Goal: Task Accomplishment & Management: Complete application form

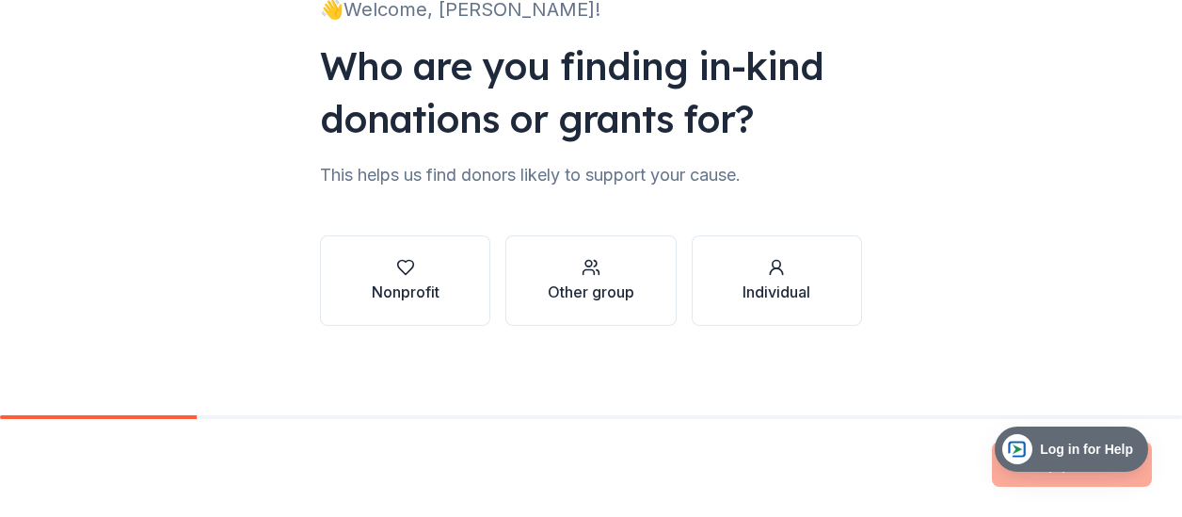
scroll to position [156, 0]
click at [437, 280] on button "Nonprofit" at bounding box center [405, 279] width 170 height 90
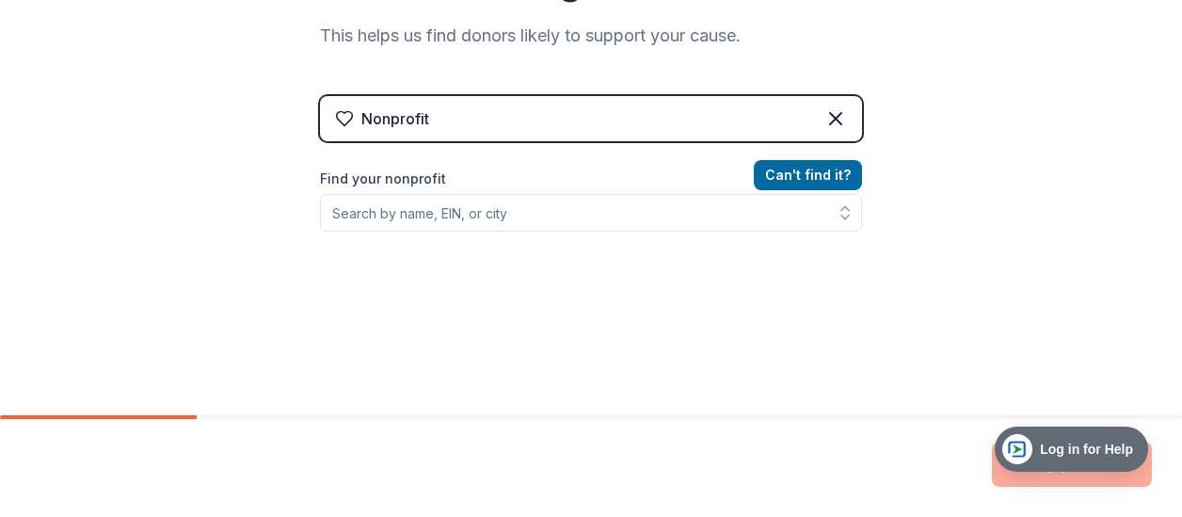
scroll to position [344, 0]
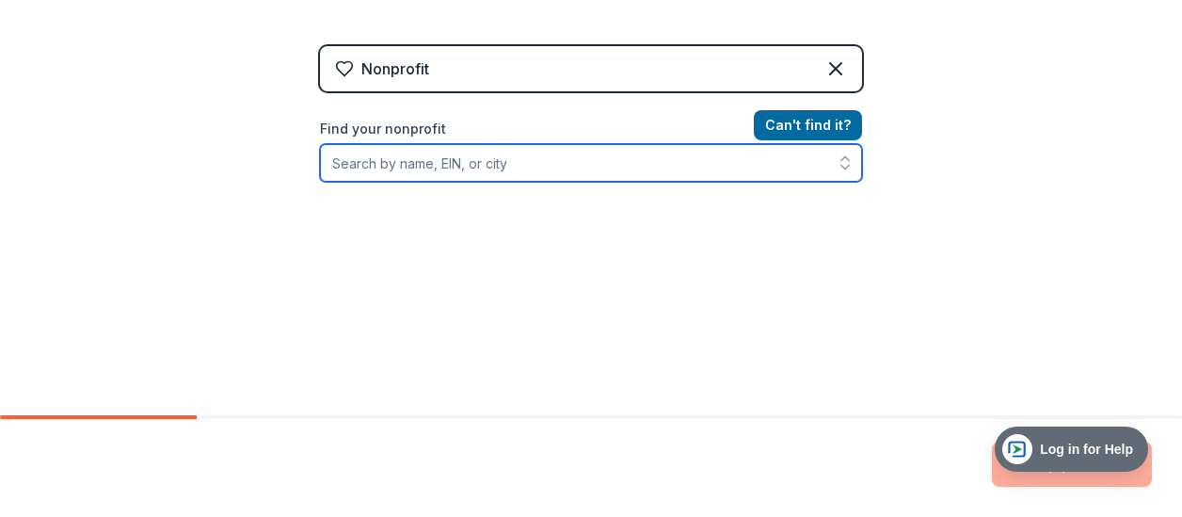
click at [501, 164] on input "Find your nonprofit" at bounding box center [591, 163] width 542 height 38
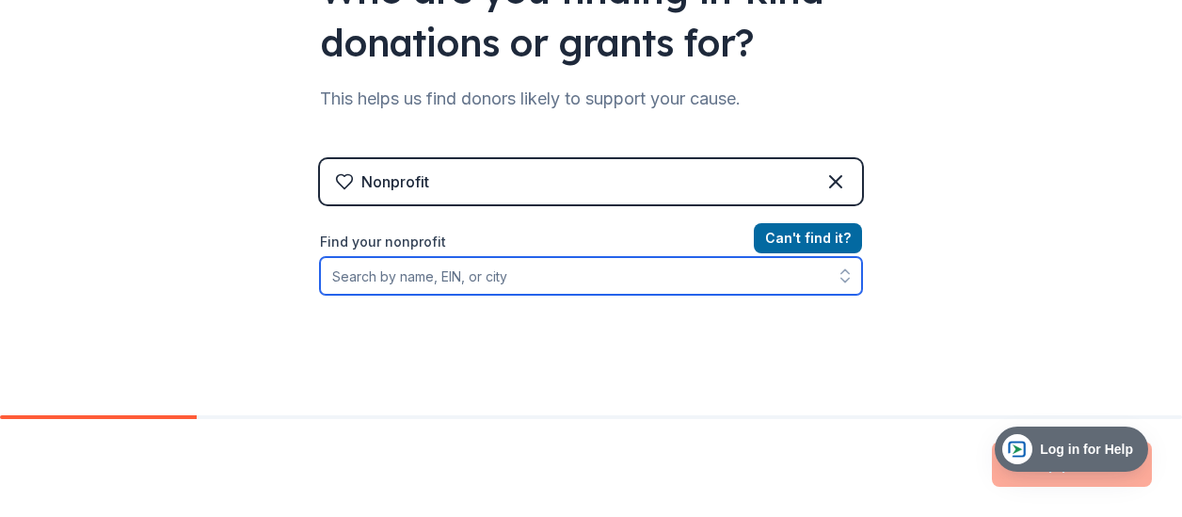
scroll to position [282, 0]
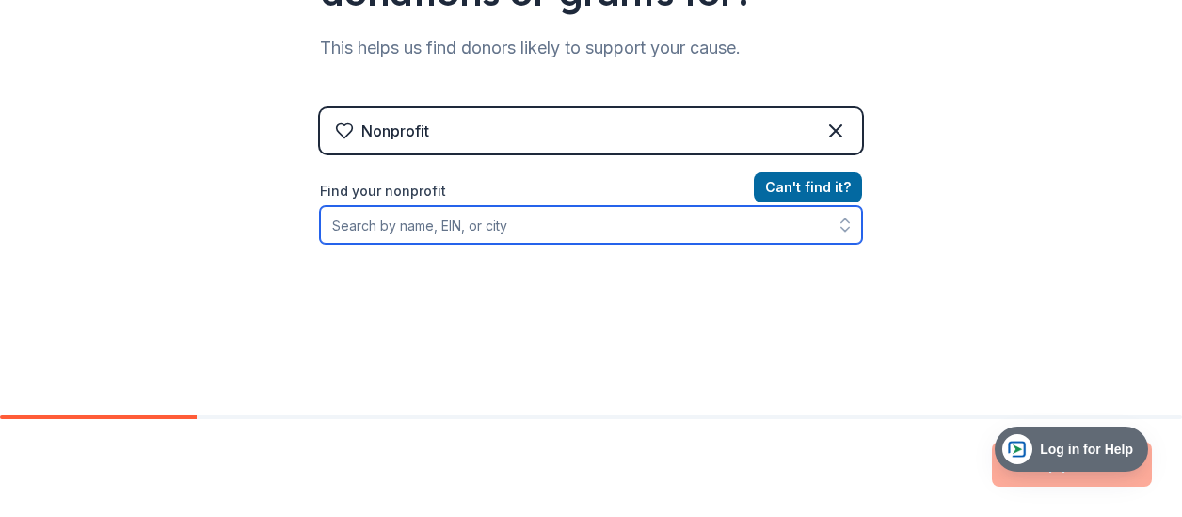
click at [500, 211] on input "Find your nonprofit" at bounding box center [591, 225] width 542 height 38
click at [604, 227] on input "Find your nonprofit" at bounding box center [591, 225] width 542 height 38
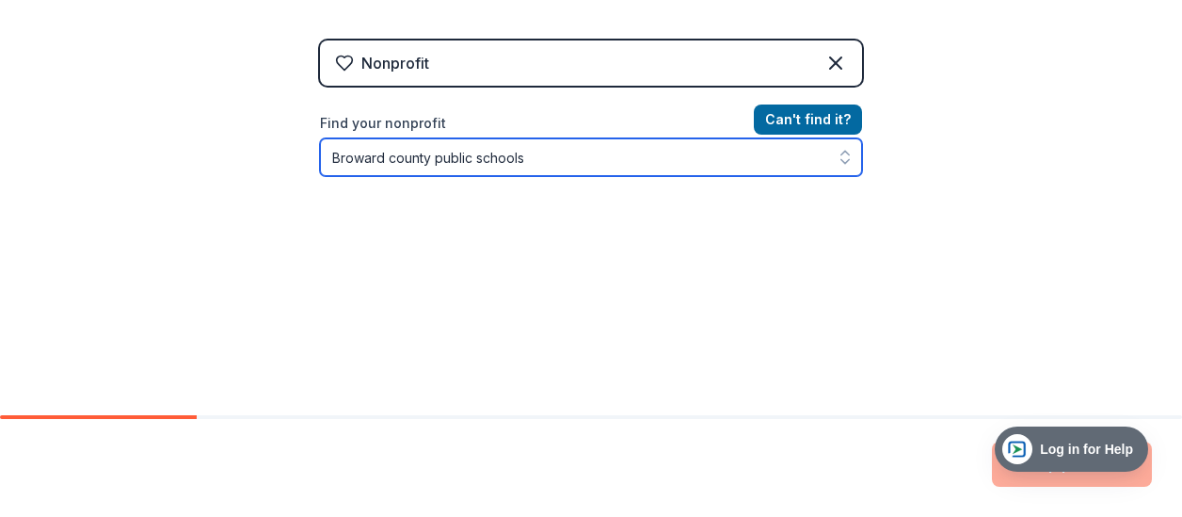
scroll to position [390, 0]
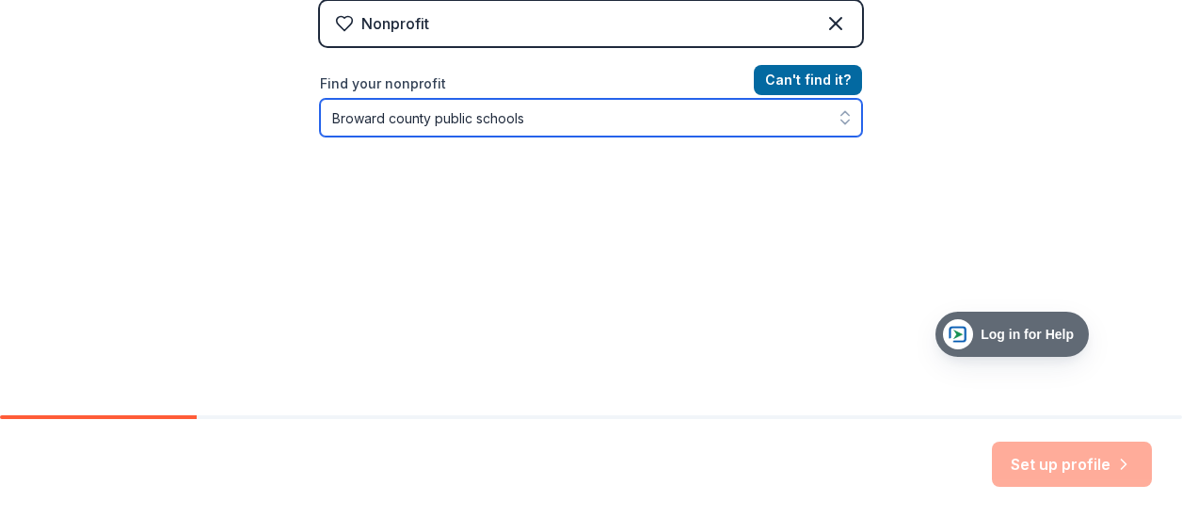
drag, startPoint x: 1055, startPoint y: 454, endPoint x: 965, endPoint y: 244, distance: 229.3
click at [973, 327] on span "Log in for Help" at bounding box center [1027, 334] width 108 height 15
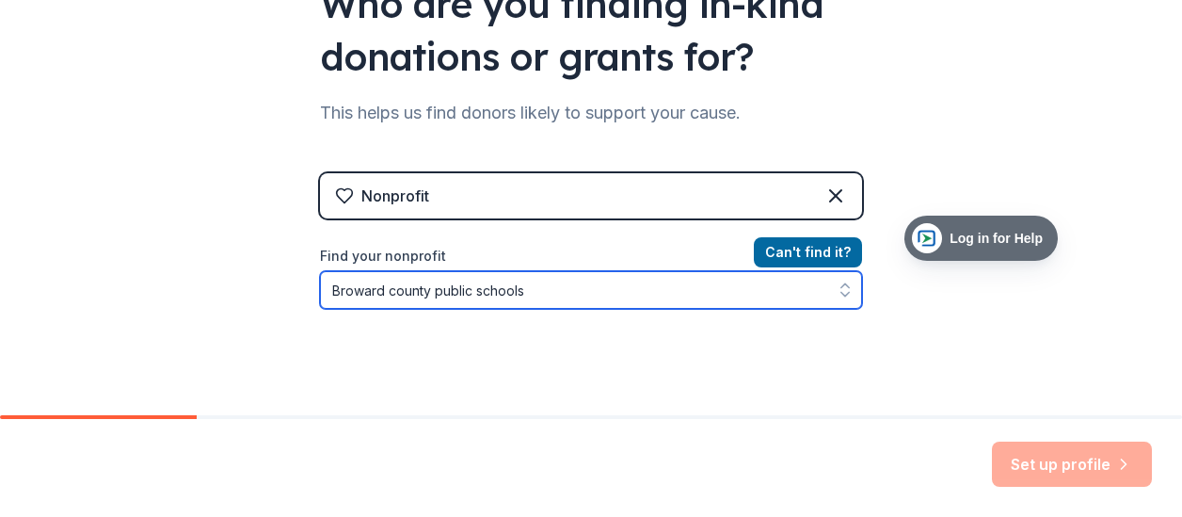
scroll to position [295, 0]
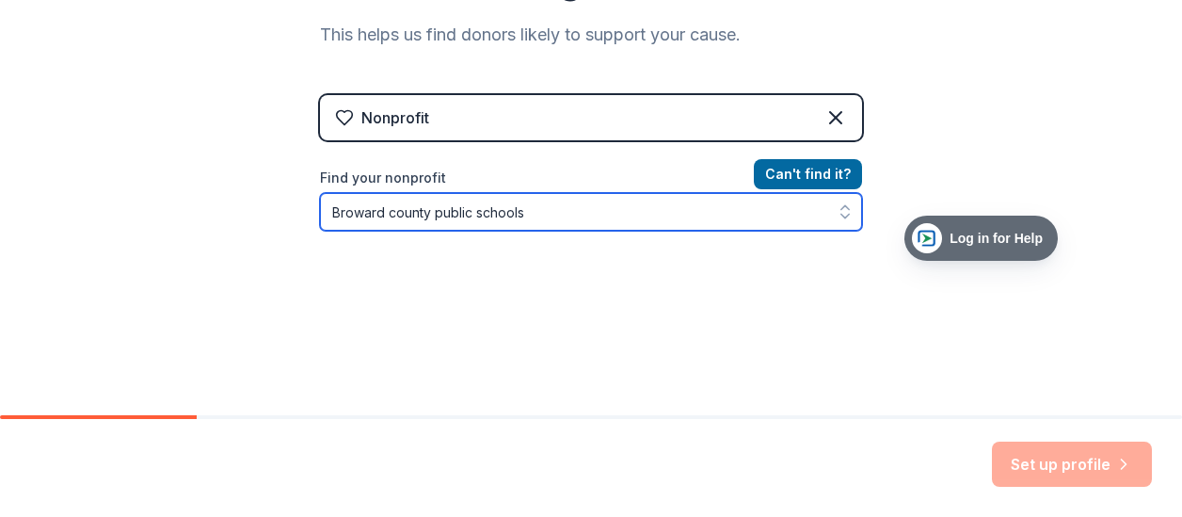
type input "Broward county public schools"
click at [837, 212] on icon "button" at bounding box center [845, 211] width 19 height 19
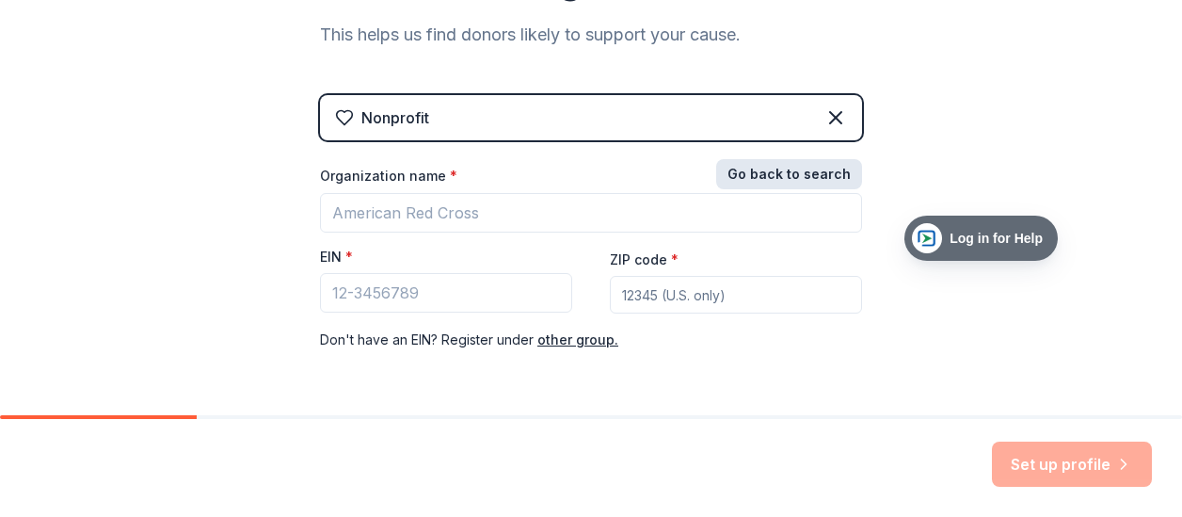
click at [807, 171] on button "Go back to search" at bounding box center [789, 174] width 146 height 30
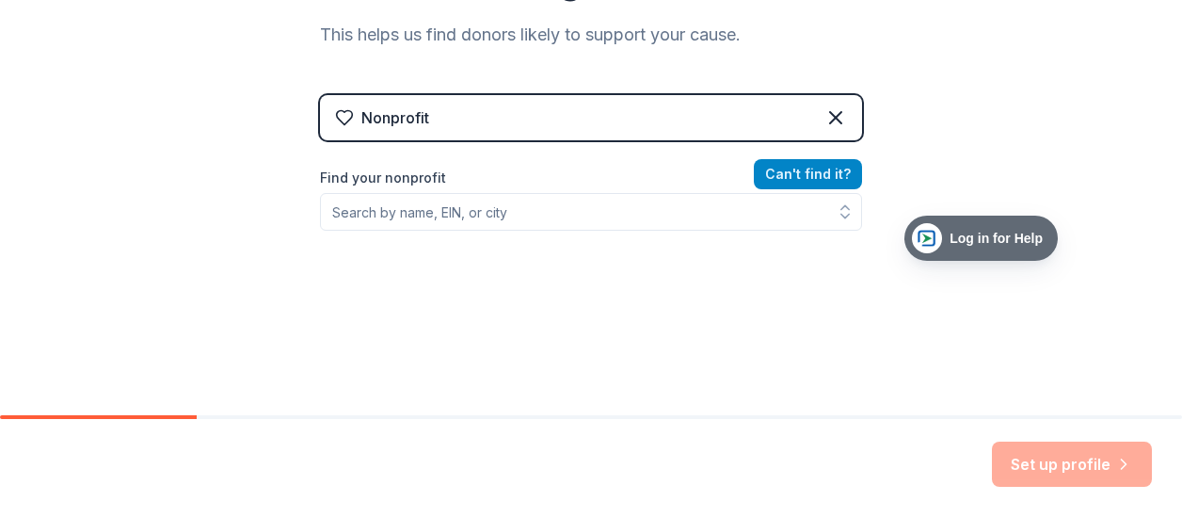
click at [807, 171] on button "Can ' t find it?" at bounding box center [808, 174] width 108 height 30
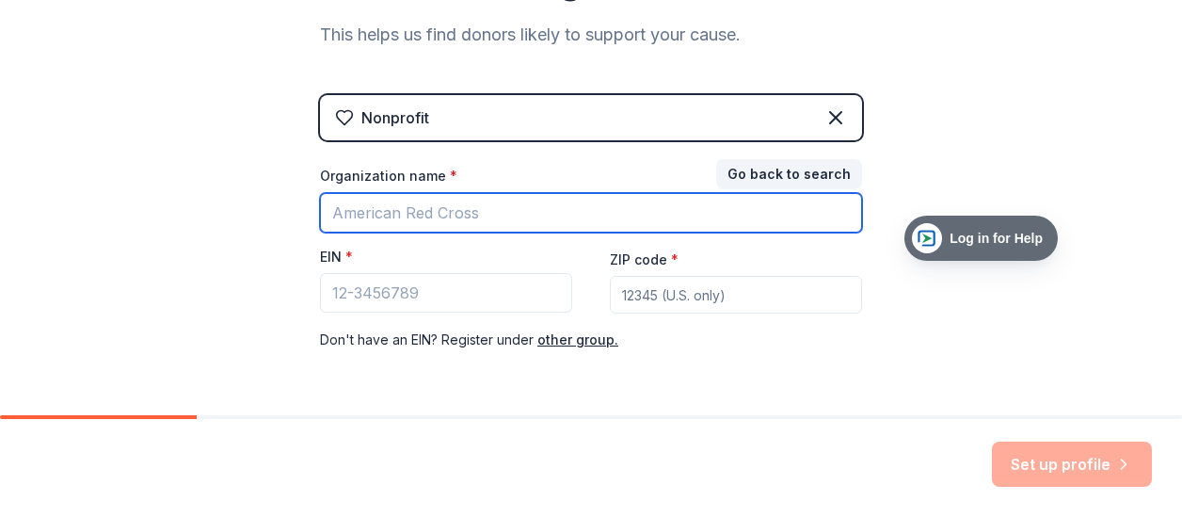
click at [533, 210] on input "Organization name *" at bounding box center [591, 213] width 542 height 40
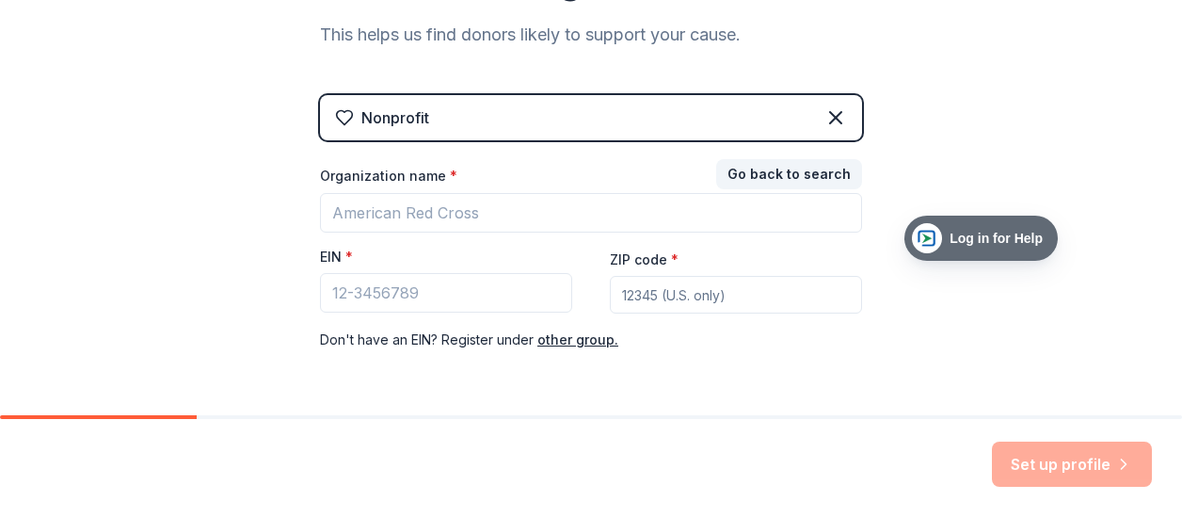
click at [775, 360] on div "Nonprofit Go back to search Organization name * EIN * ZIP code * Don ' t have a…" at bounding box center [591, 242] width 542 height 294
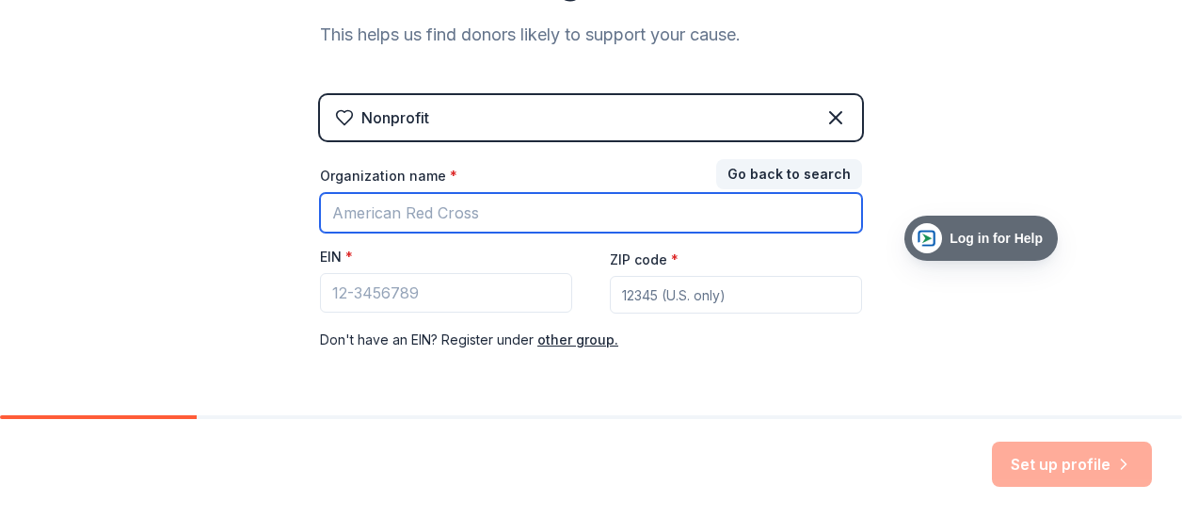
click at [399, 217] on input "Organization name *" at bounding box center [591, 213] width 542 height 40
type input "SAVE Promise Club"
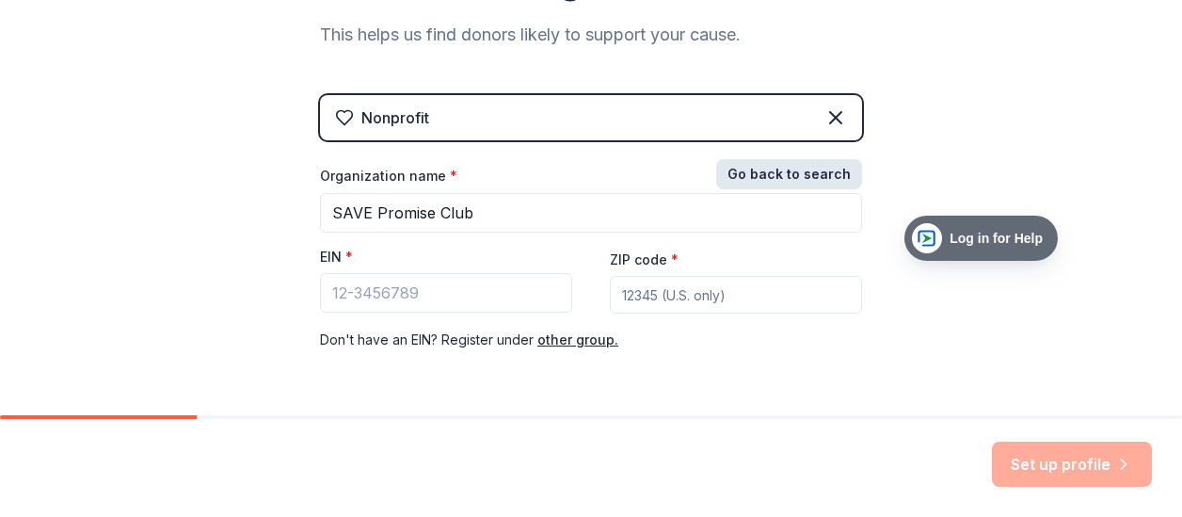
click at [795, 174] on button "Go back to search" at bounding box center [789, 174] width 146 height 30
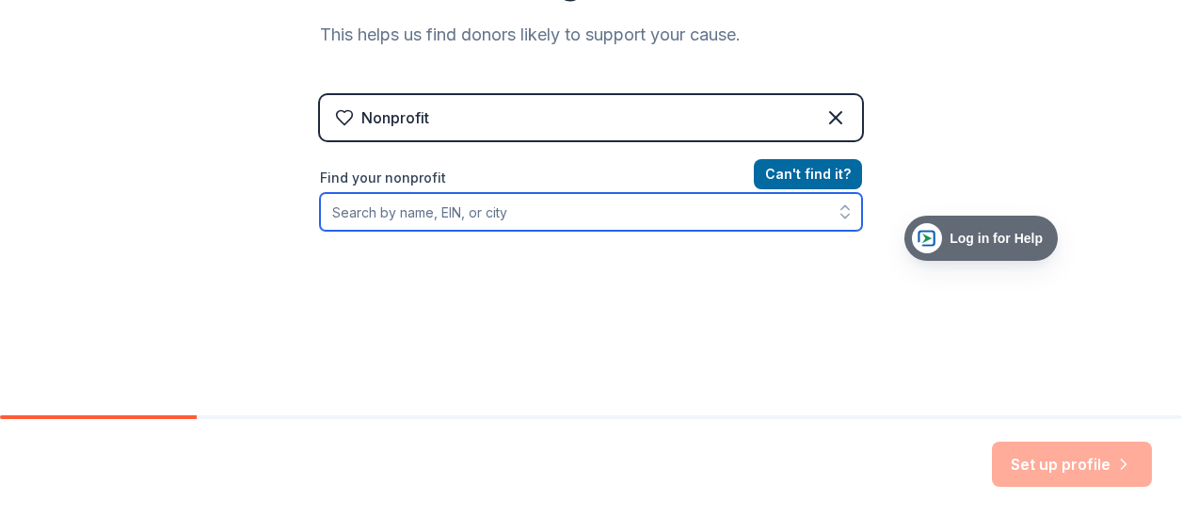
click at [487, 215] on input "Find your nonprofit" at bounding box center [591, 212] width 542 height 38
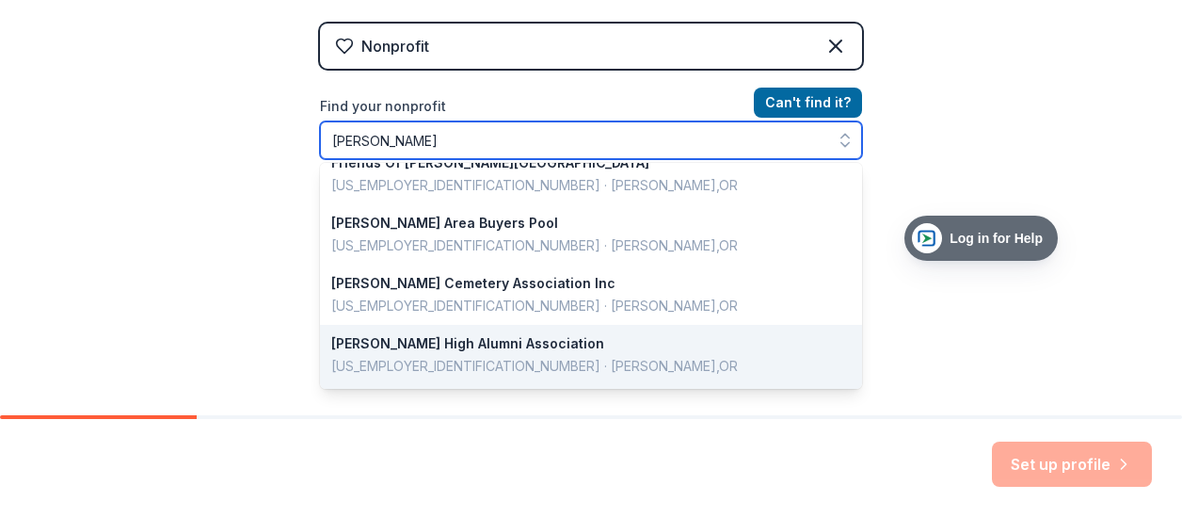
scroll to position [390, 0]
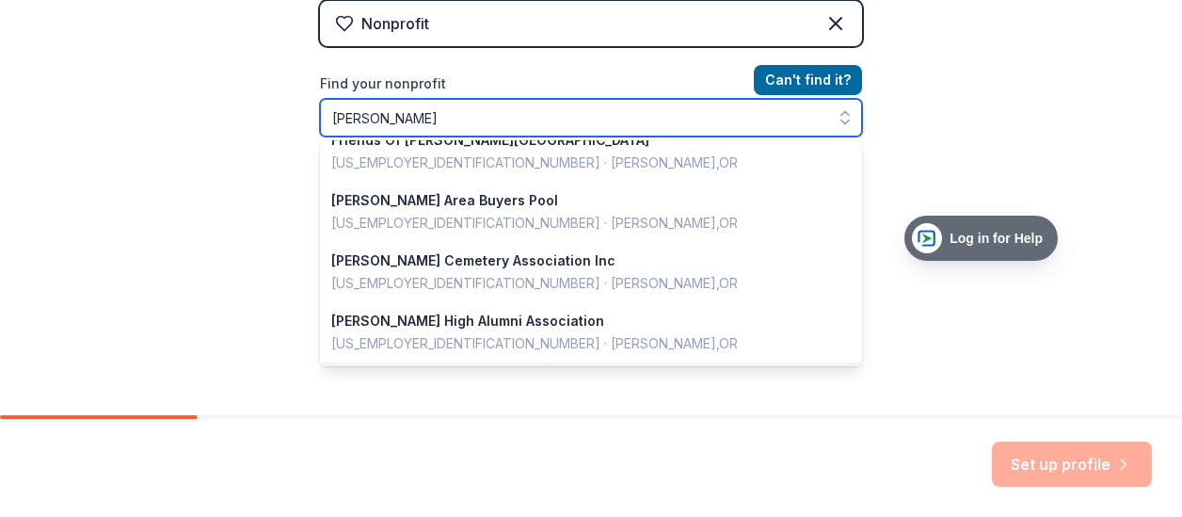
click at [389, 121] on input "[PERSON_NAME]" at bounding box center [591, 118] width 542 height 38
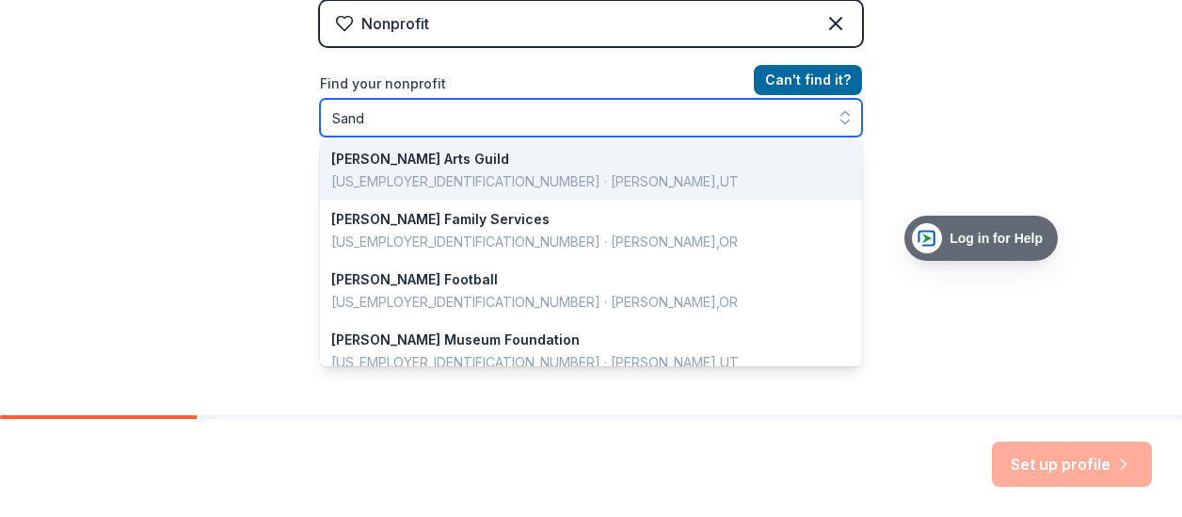
type input "San"
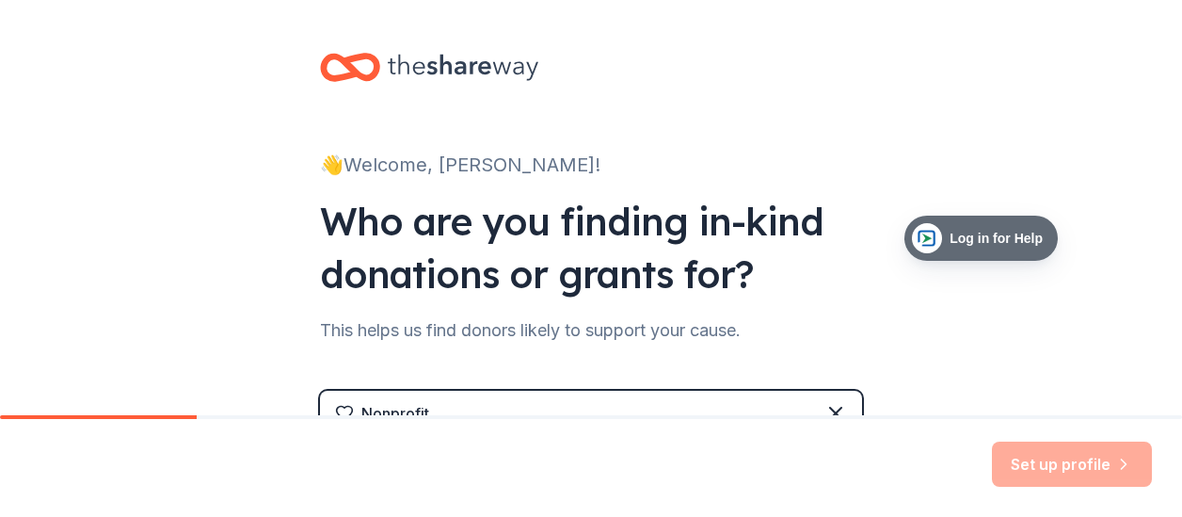
scroll to position [188, 0]
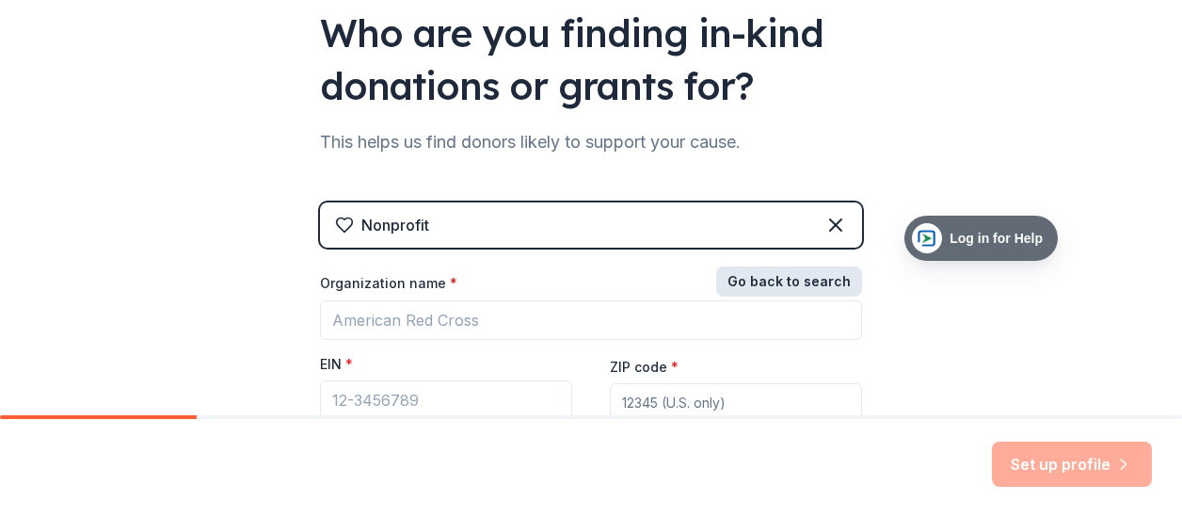
click at [740, 287] on button "Go back to search" at bounding box center [789, 281] width 146 height 30
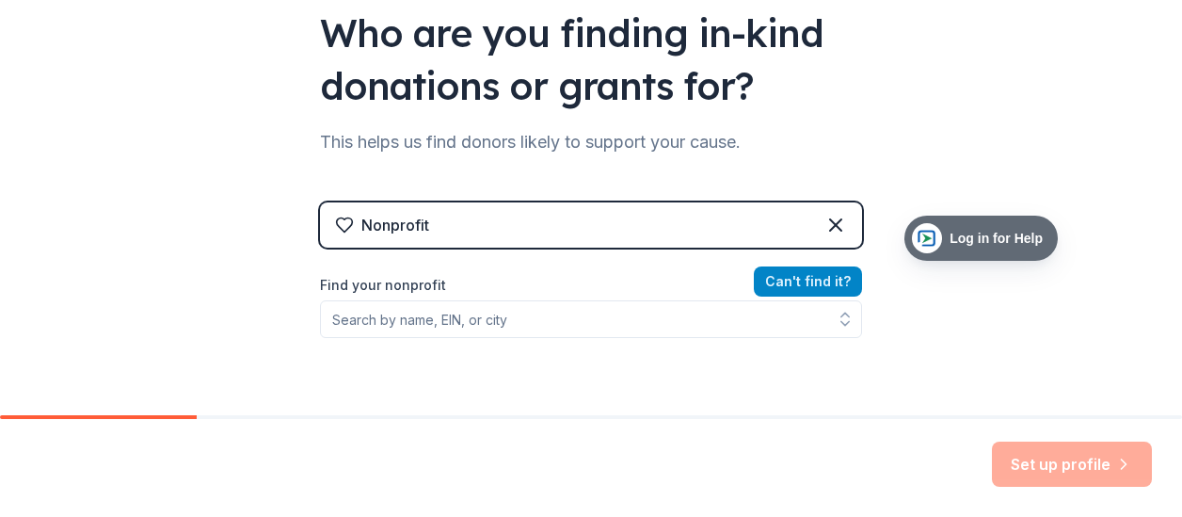
click at [740, 287] on label "Find your nonprofit" at bounding box center [591, 285] width 542 height 23
click at [824, 231] on icon at bounding box center [835, 225] width 23 height 23
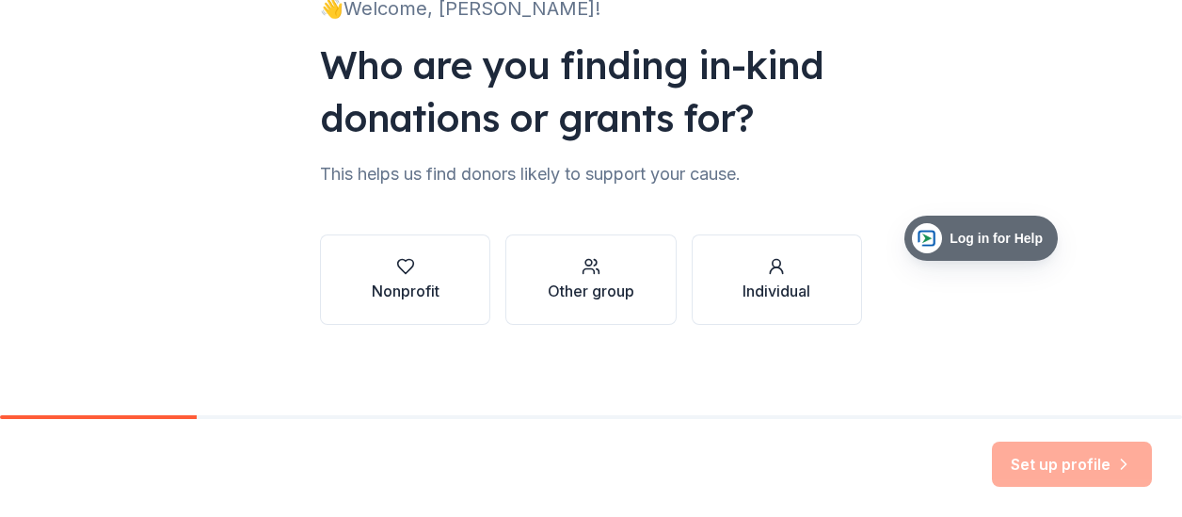
scroll to position [156, 0]
click at [644, 277] on button "Other group" at bounding box center [590, 279] width 170 height 90
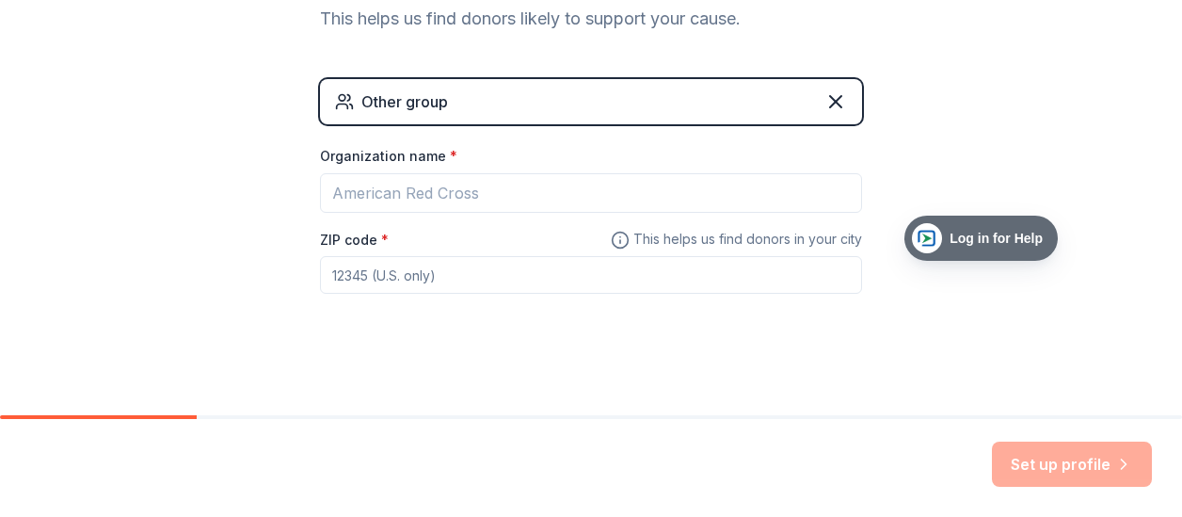
scroll to position [316, 0]
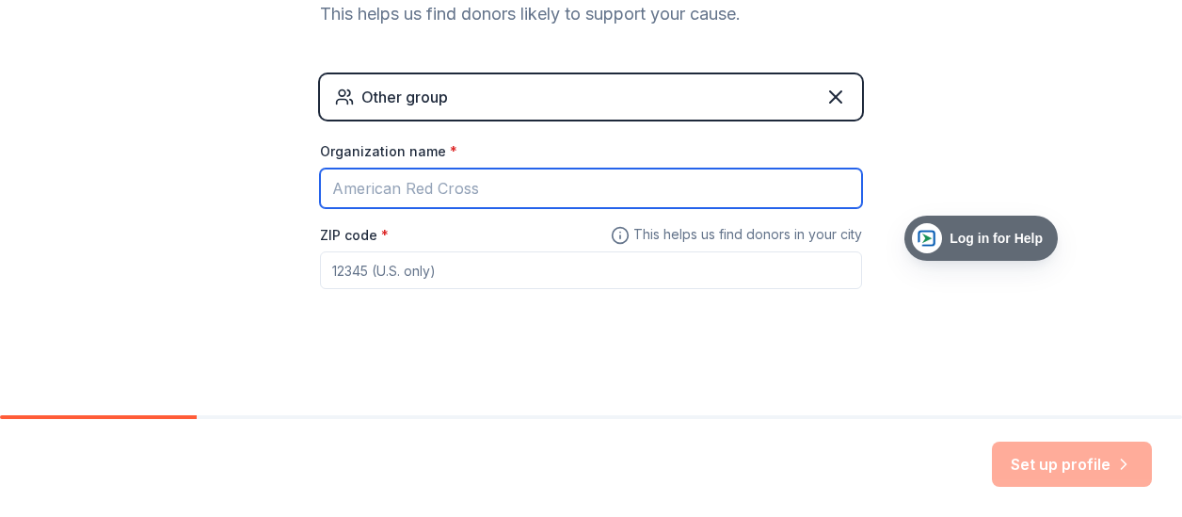
click at [409, 187] on input "Organization name *" at bounding box center [591, 188] width 542 height 40
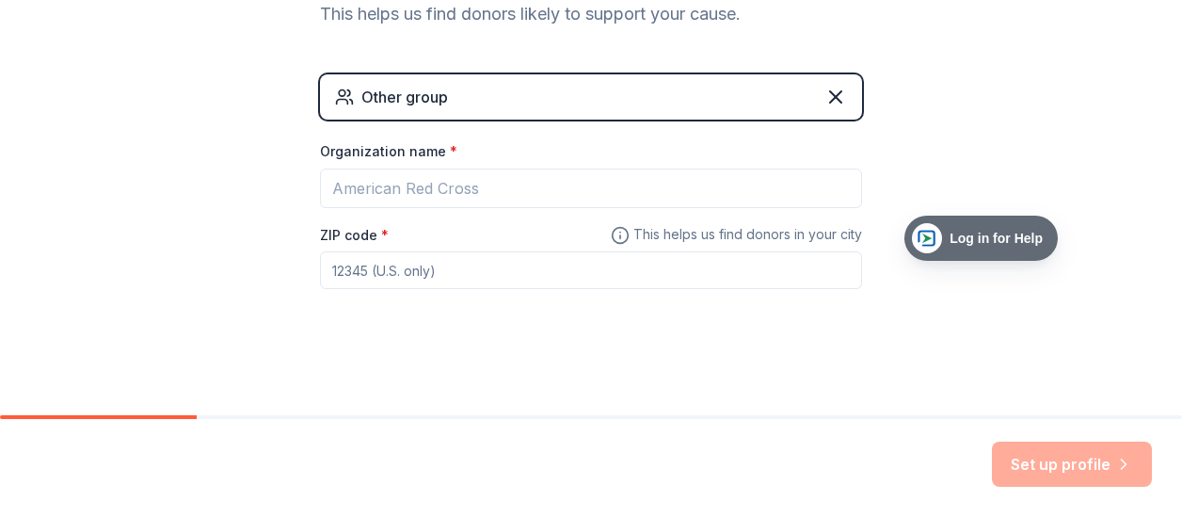
click at [917, 183] on div "👋 Welcome, [PERSON_NAME]! Who are you finding in-kind donations or grants for? …" at bounding box center [591, 50] width 1182 height 733
click at [395, 270] on input "ZIP code *" at bounding box center [591, 270] width 542 height 38
type input "33311"
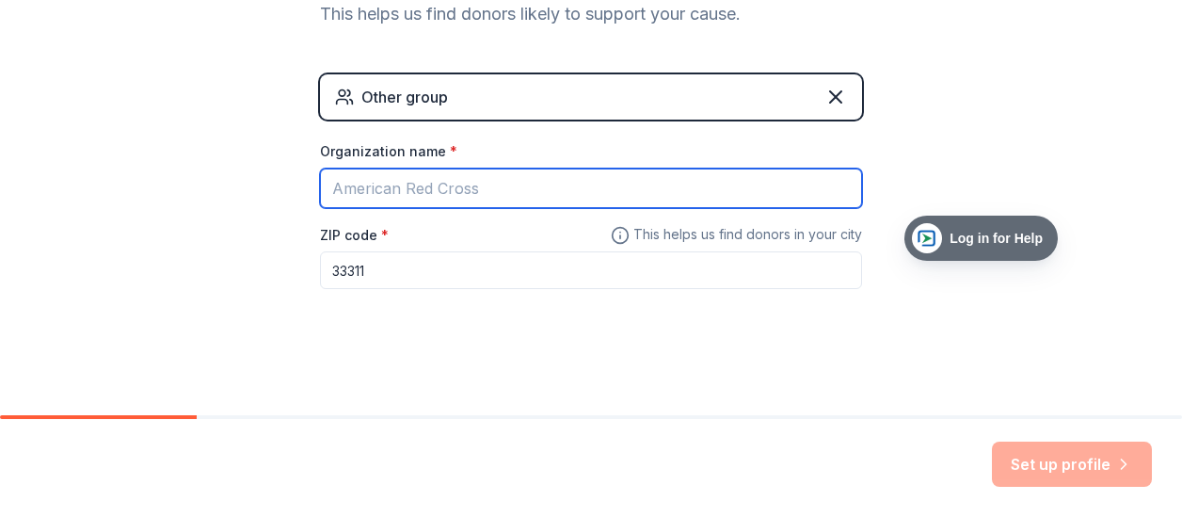
click at [367, 198] on input "Organization name *" at bounding box center [591, 188] width 542 height 40
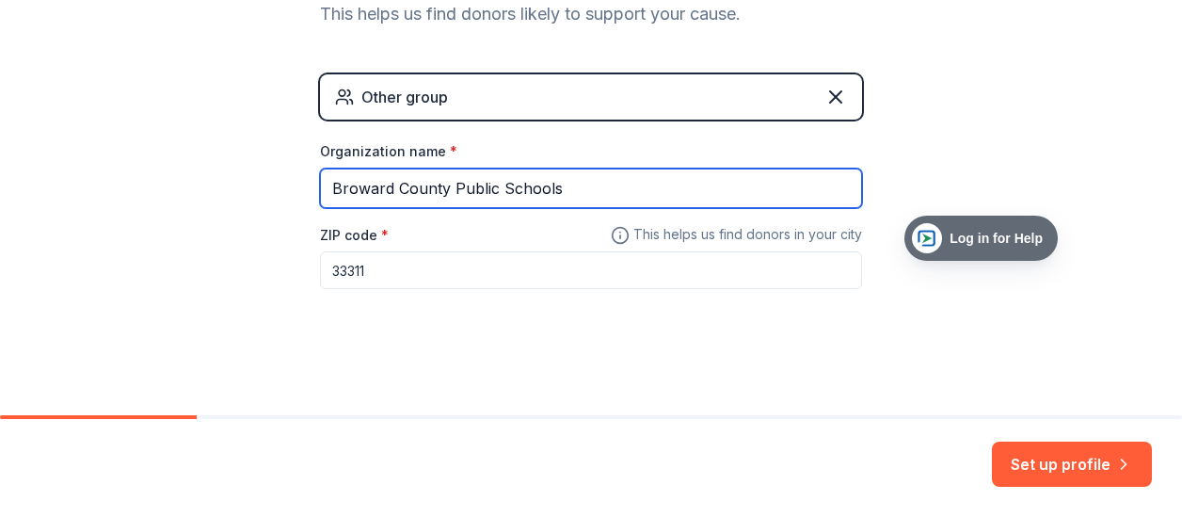
type input "Broward County Public Schools"
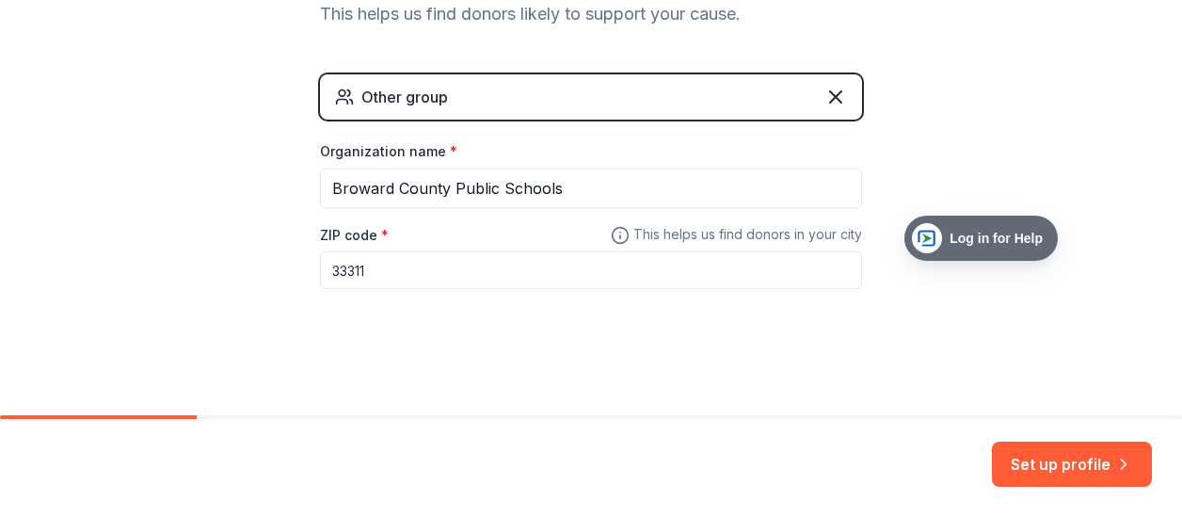
click at [442, 378] on div "👋 Welcome, [PERSON_NAME]! Who are you finding in-kind donations or grants for? …" at bounding box center [591, 50] width 602 height 733
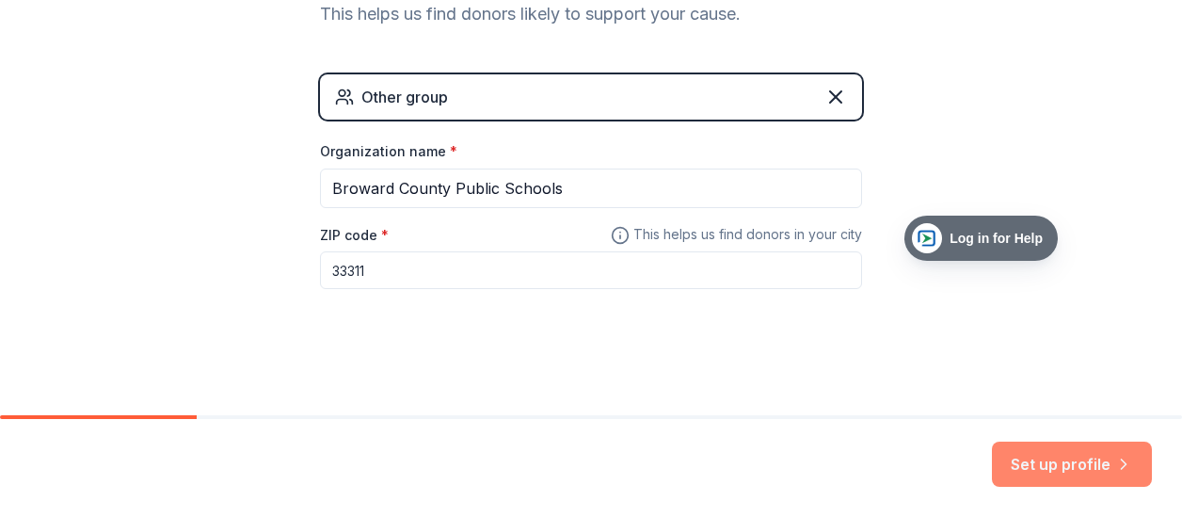
click at [1068, 472] on button "Set up profile" at bounding box center [1072, 463] width 160 height 45
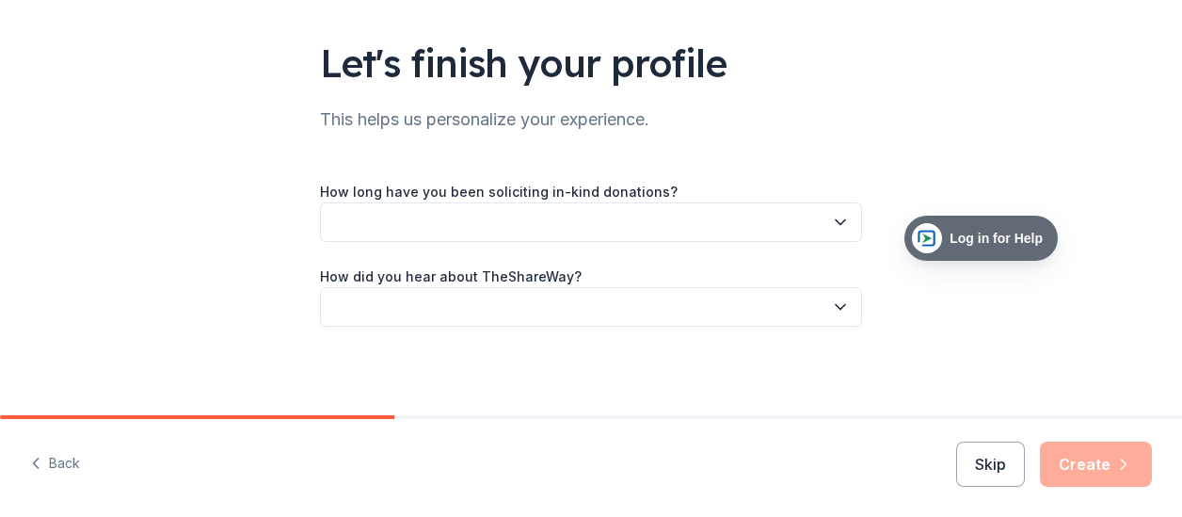
scroll to position [115, 0]
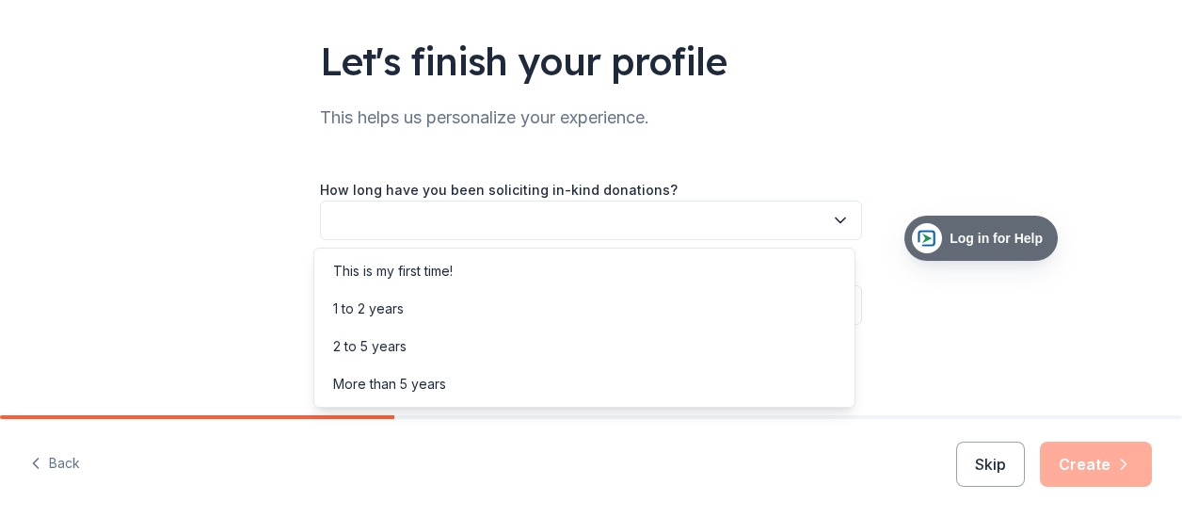
click at [836, 218] on icon "button" at bounding box center [840, 220] width 9 height 5
click at [763, 294] on div "1 to 2 years" at bounding box center [584, 309] width 533 height 38
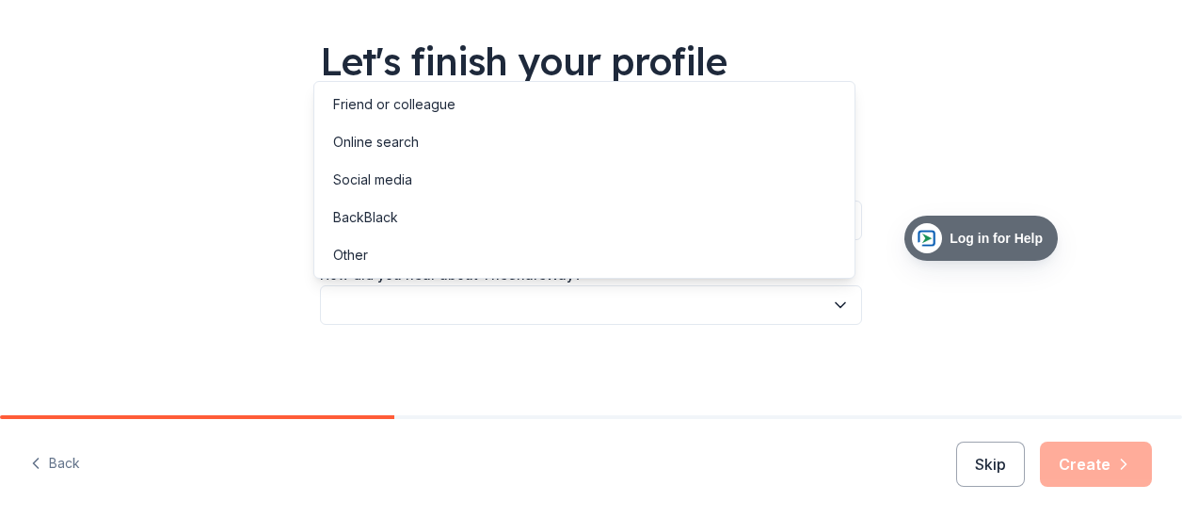
click at [834, 310] on icon "button" at bounding box center [840, 304] width 19 height 19
click at [504, 142] on div "Online search" at bounding box center [584, 142] width 533 height 38
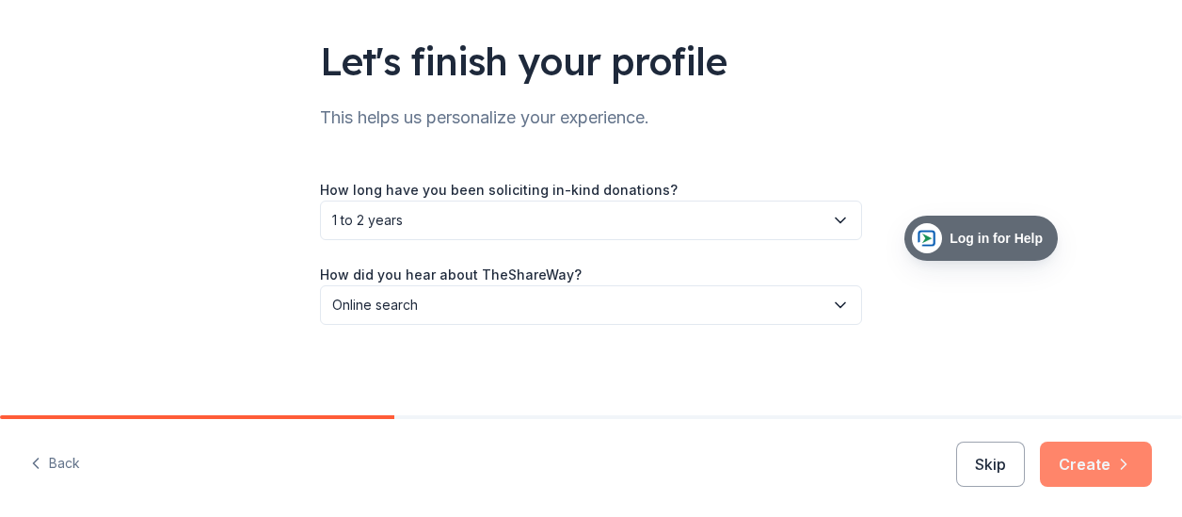
click at [1104, 464] on button "Create" at bounding box center [1096, 463] width 112 height 45
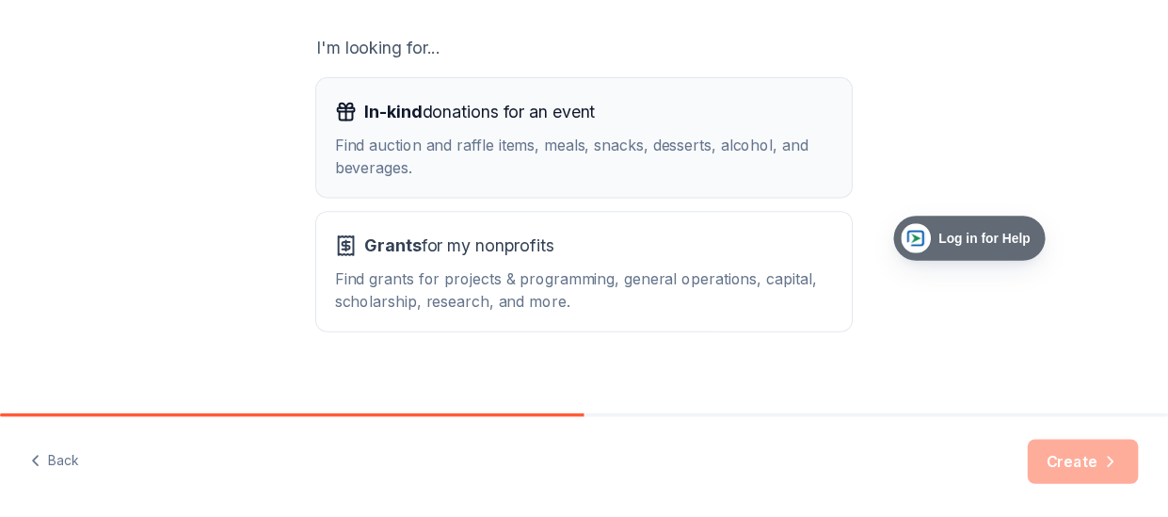
scroll to position [344, 0]
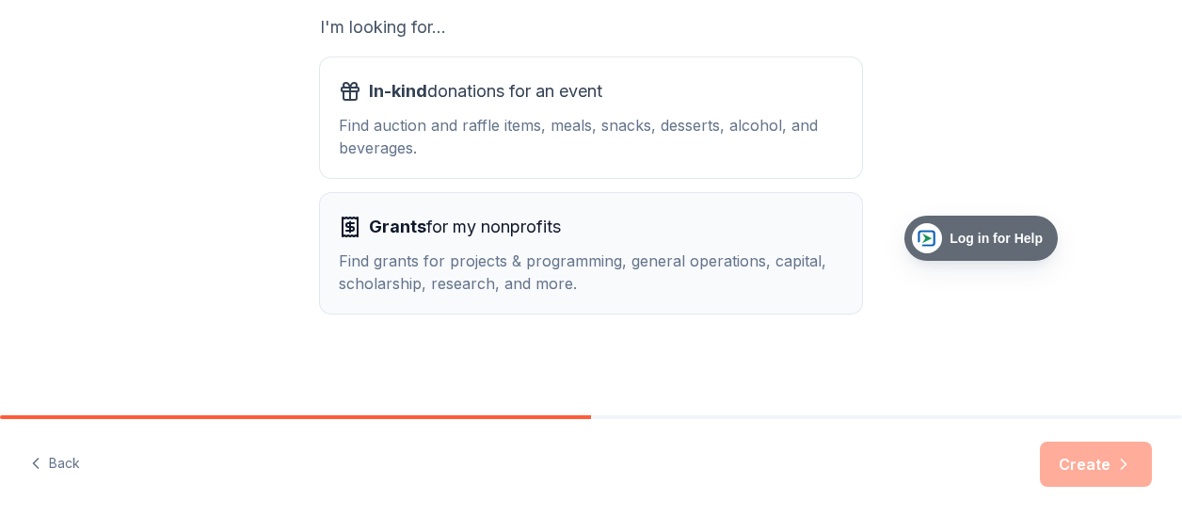
click at [454, 294] on div "Find grants for projects & programming, general operations, capital, scholarshi…" at bounding box center [591, 271] width 504 height 45
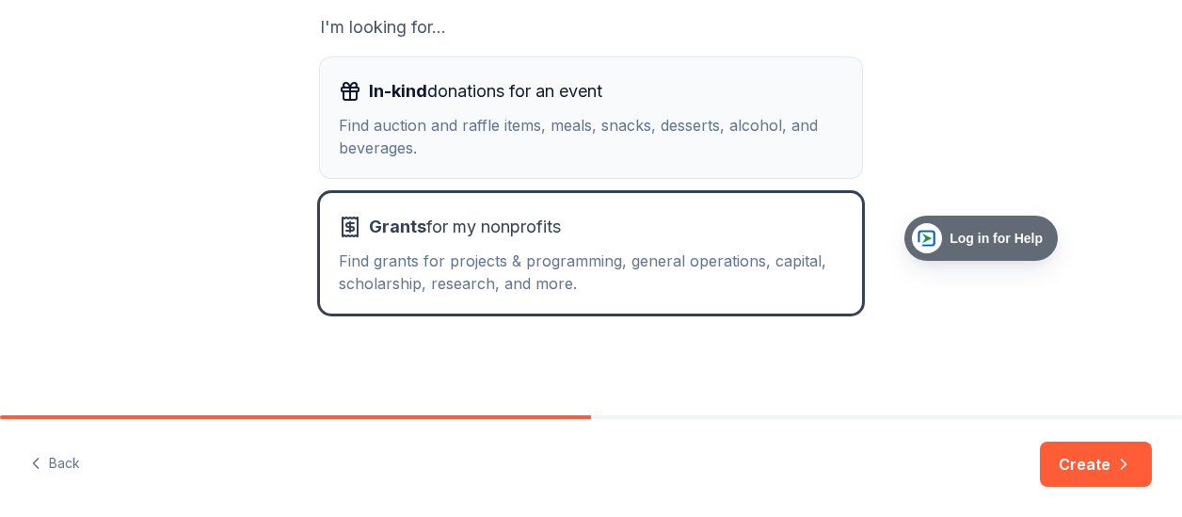
click at [496, 159] on button "In-kind donations for an event Find auction and raffle items, meals, snacks, de…" at bounding box center [591, 117] width 542 height 120
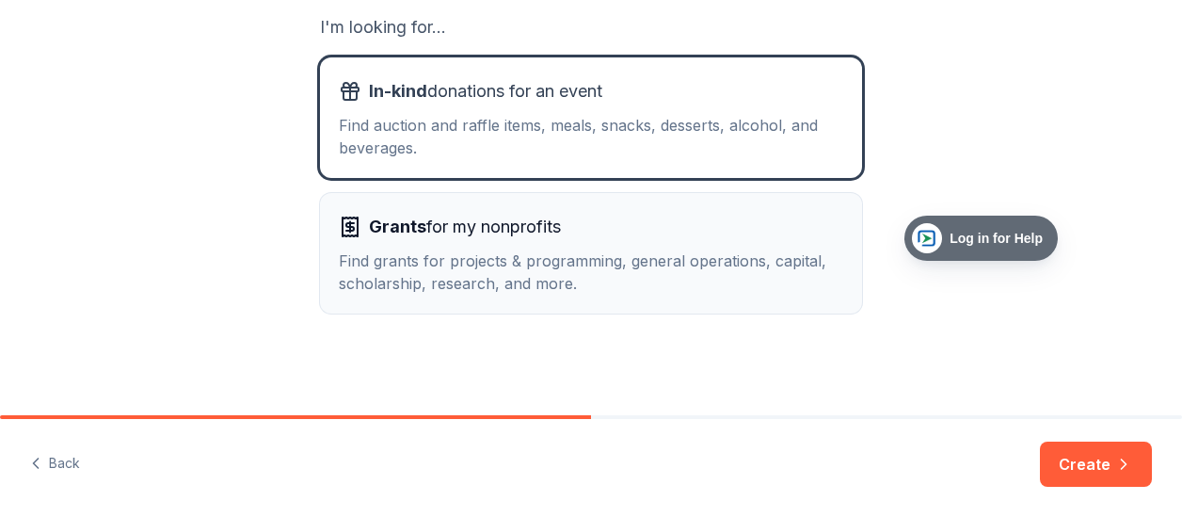
click at [462, 261] on div "Find grants for projects & programming, general operations, capital, scholarshi…" at bounding box center [591, 271] width 504 height 45
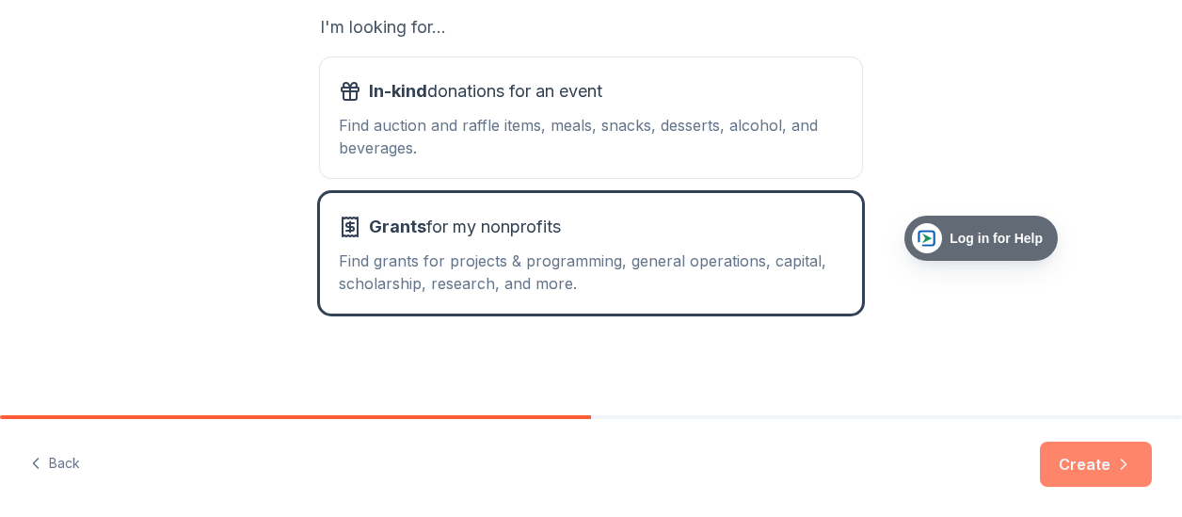
click at [1105, 479] on button "Create" at bounding box center [1096, 463] width 112 height 45
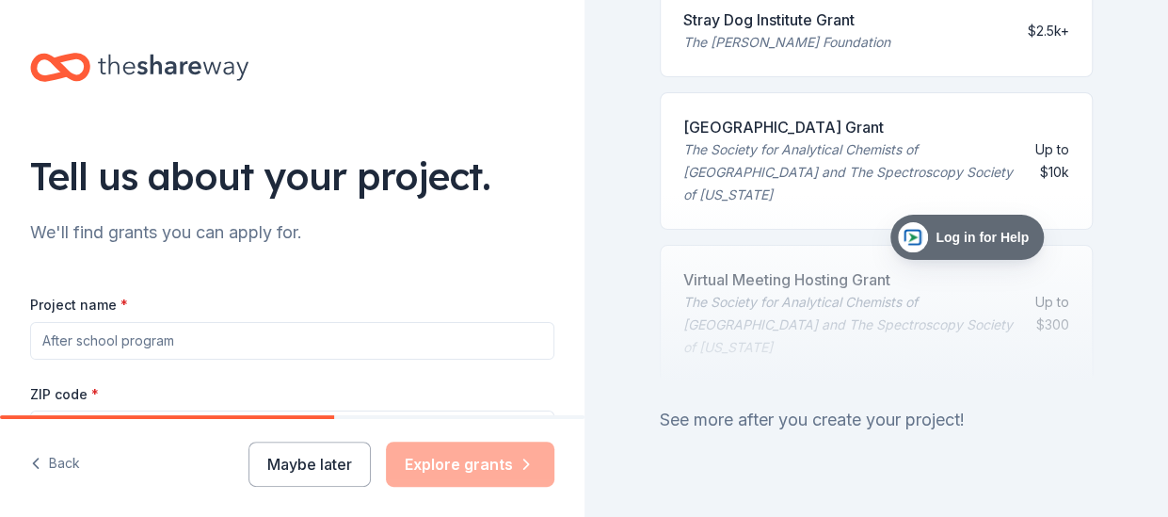
scroll to position [1047, 0]
click at [80, 349] on input "Project name *" at bounding box center [292, 341] width 524 height 38
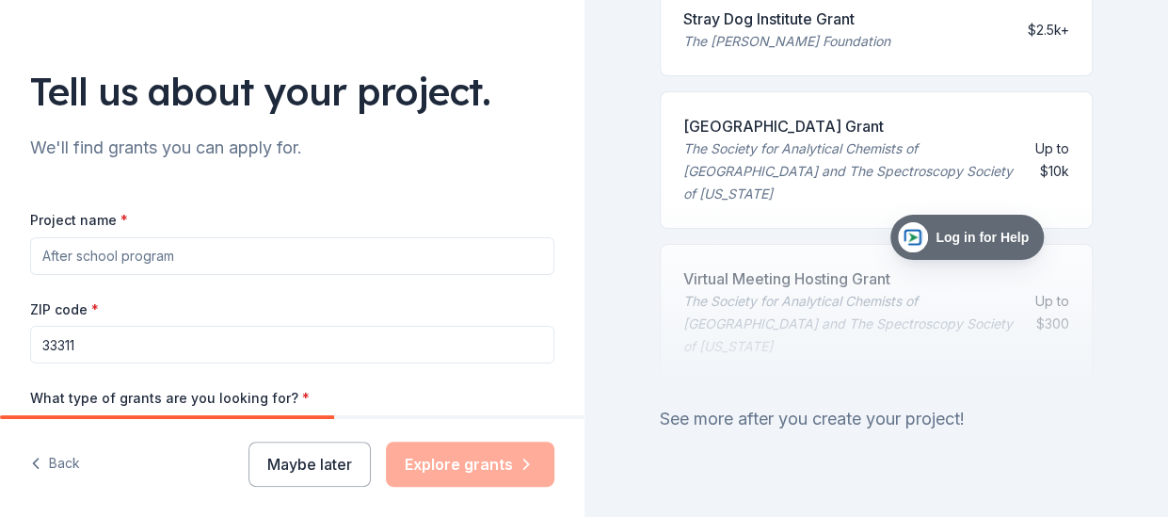
scroll to position [12, 0]
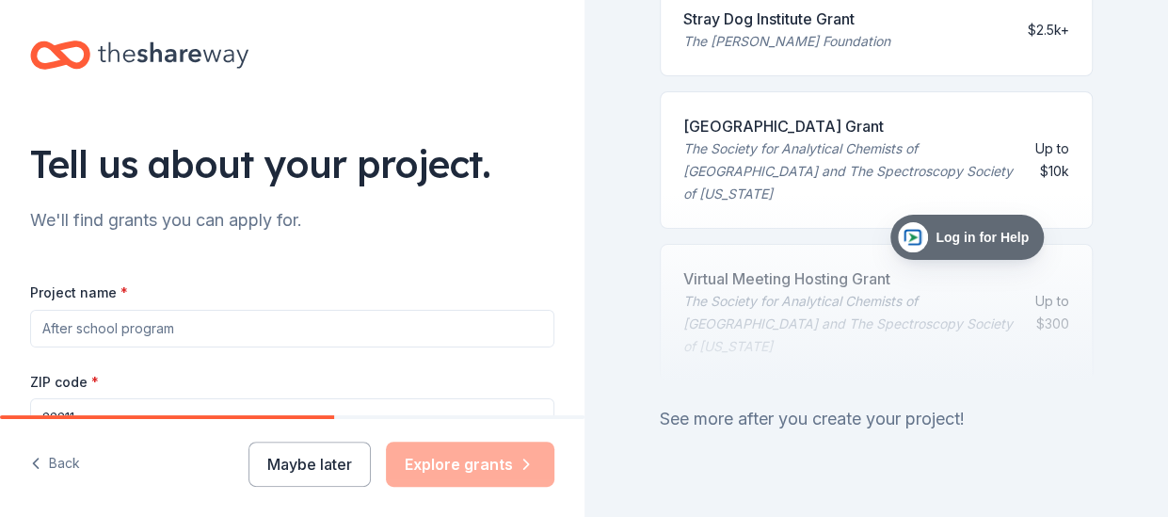
click at [254, 328] on input "Project name *" at bounding box center [292, 329] width 524 height 38
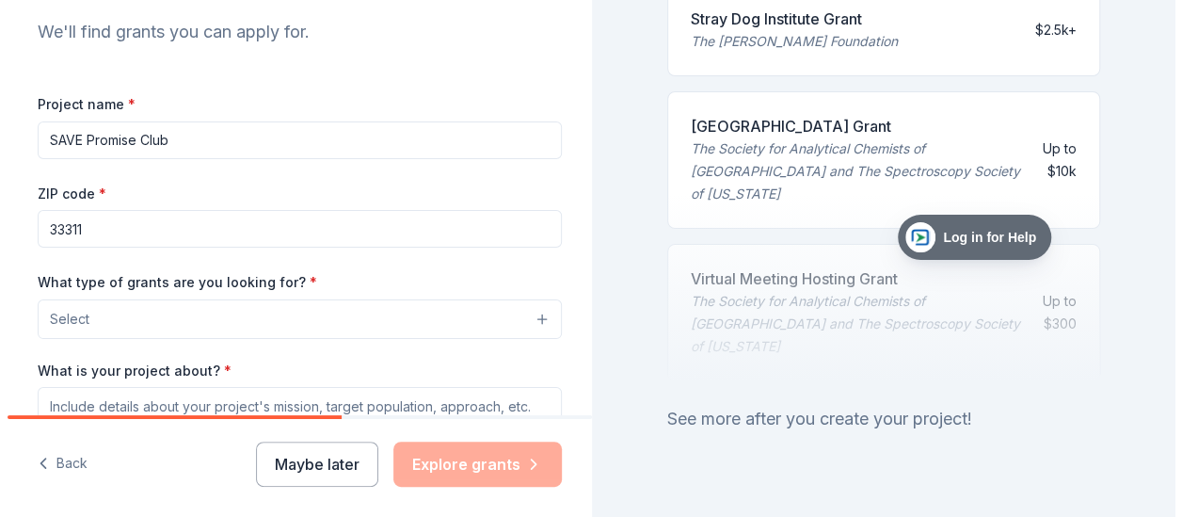
scroll to position [295, 0]
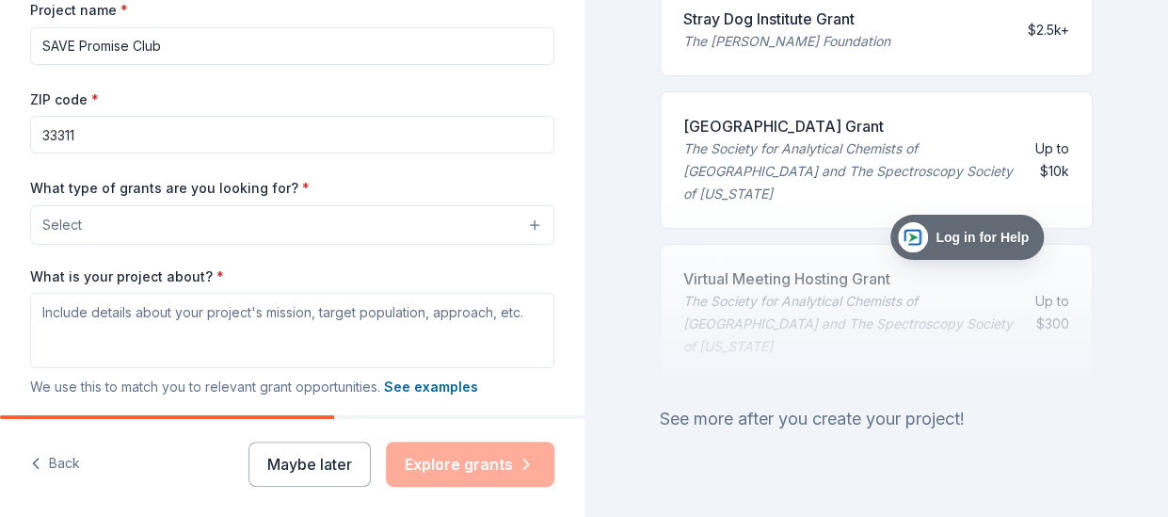
type input "SAVE Promise Club"
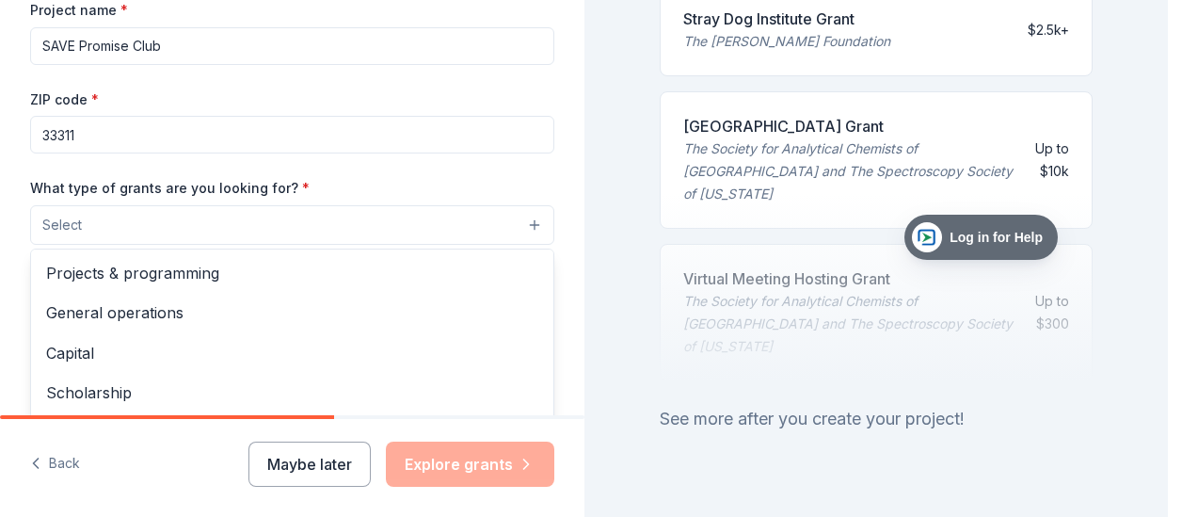
click at [121, 219] on button "Select" at bounding box center [292, 225] width 524 height 40
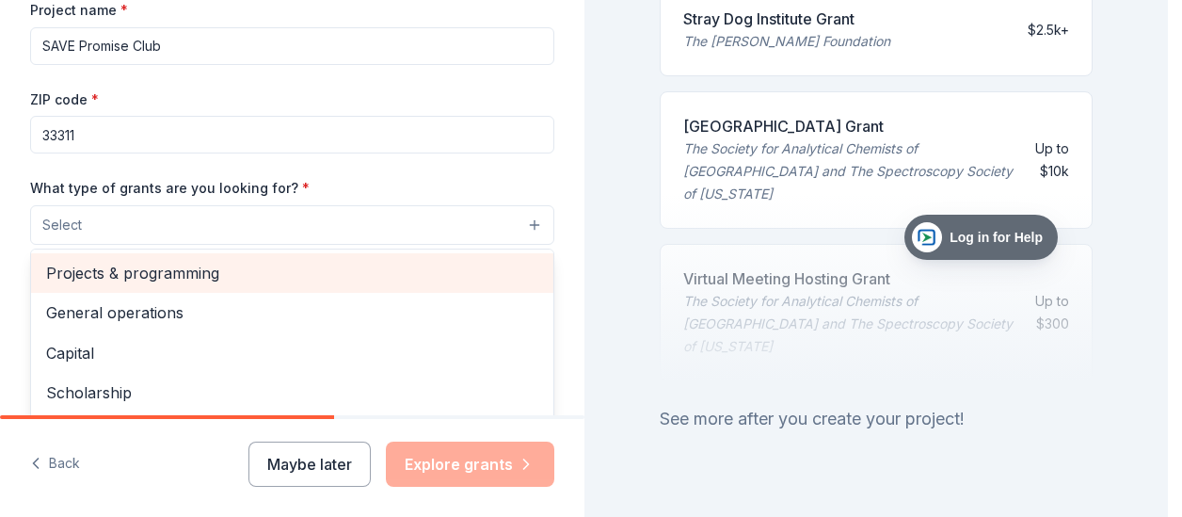
click at [182, 270] on span "Projects & programming" at bounding box center [292, 273] width 492 height 24
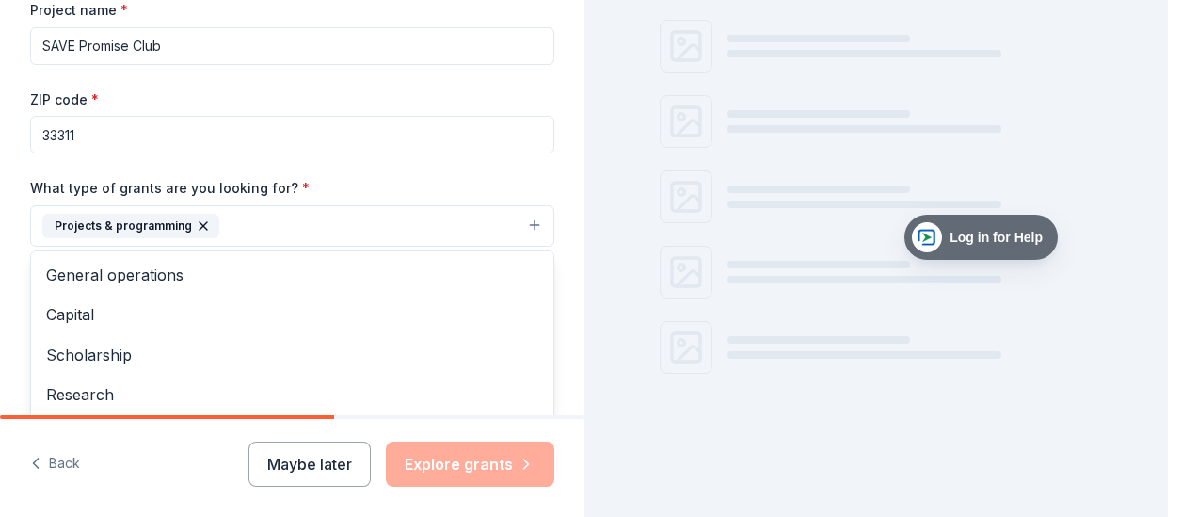
scroll to position [1047, 0]
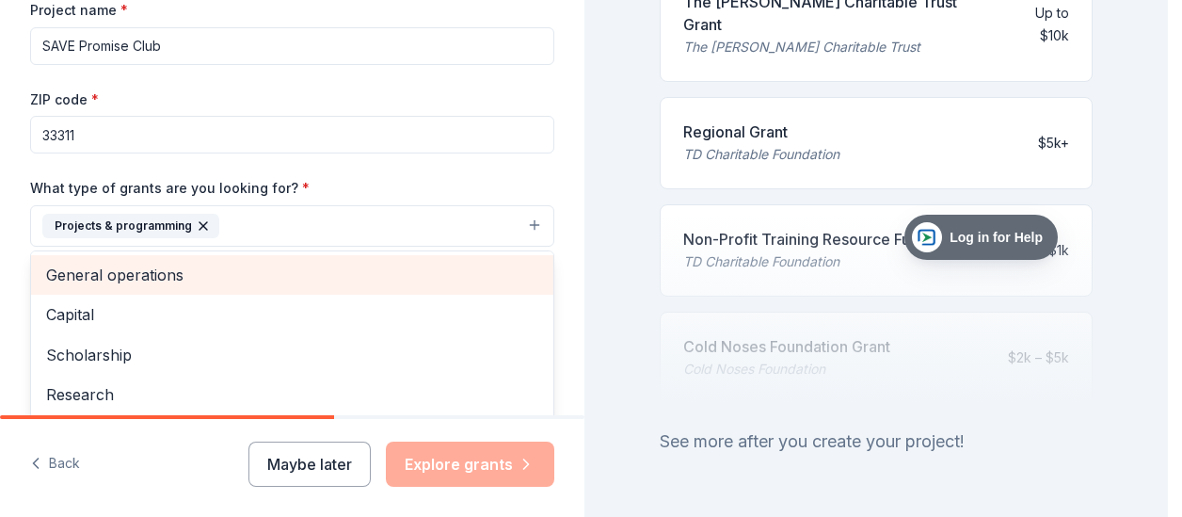
click at [226, 264] on span "General operations" at bounding box center [292, 275] width 492 height 24
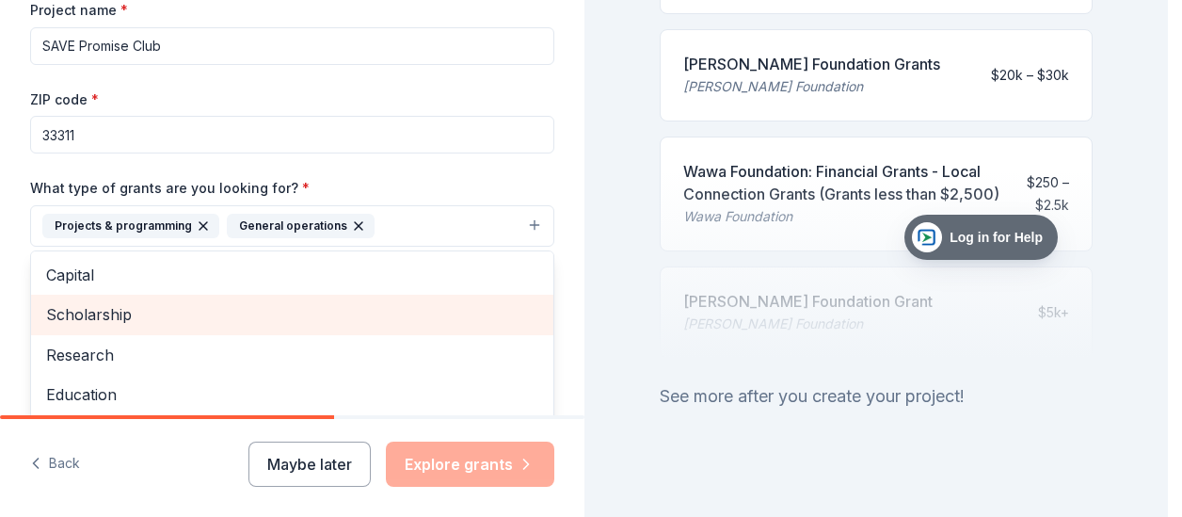
click at [199, 314] on span "Scholarship" at bounding box center [292, 314] width 492 height 24
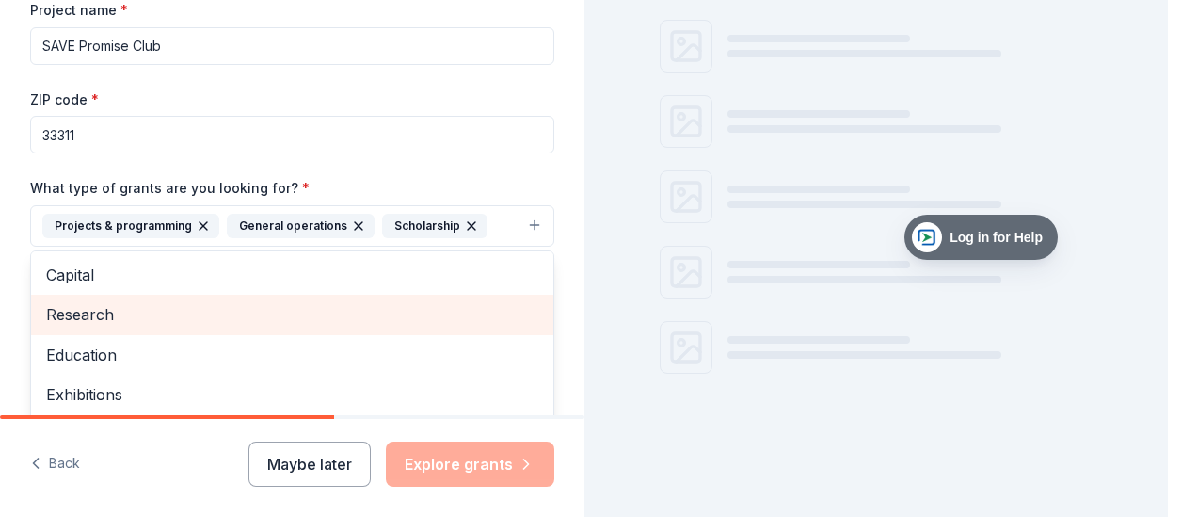
scroll to position [318, 0]
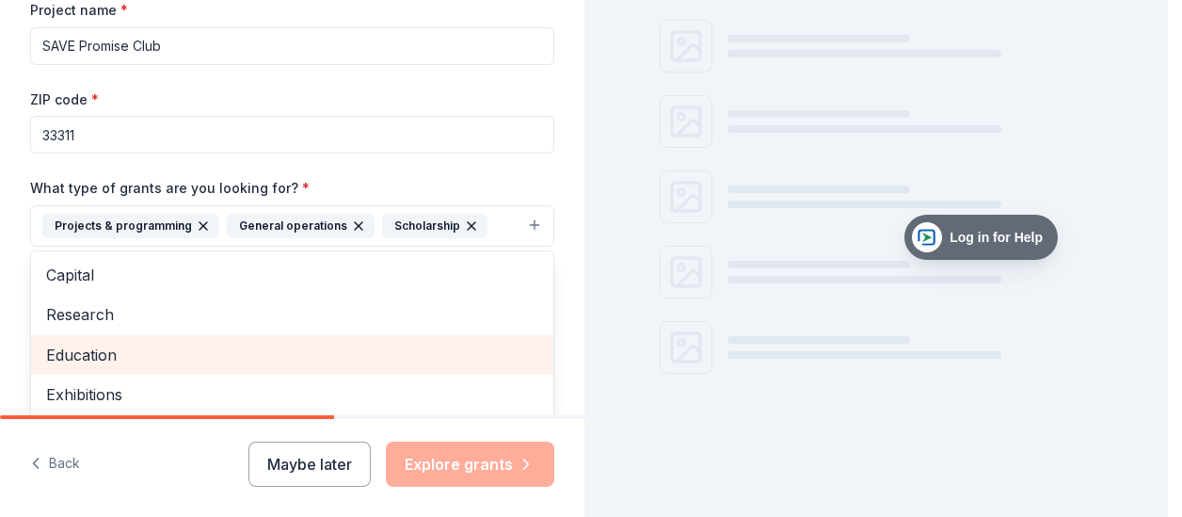
click at [174, 352] on span "Education" at bounding box center [292, 355] width 492 height 24
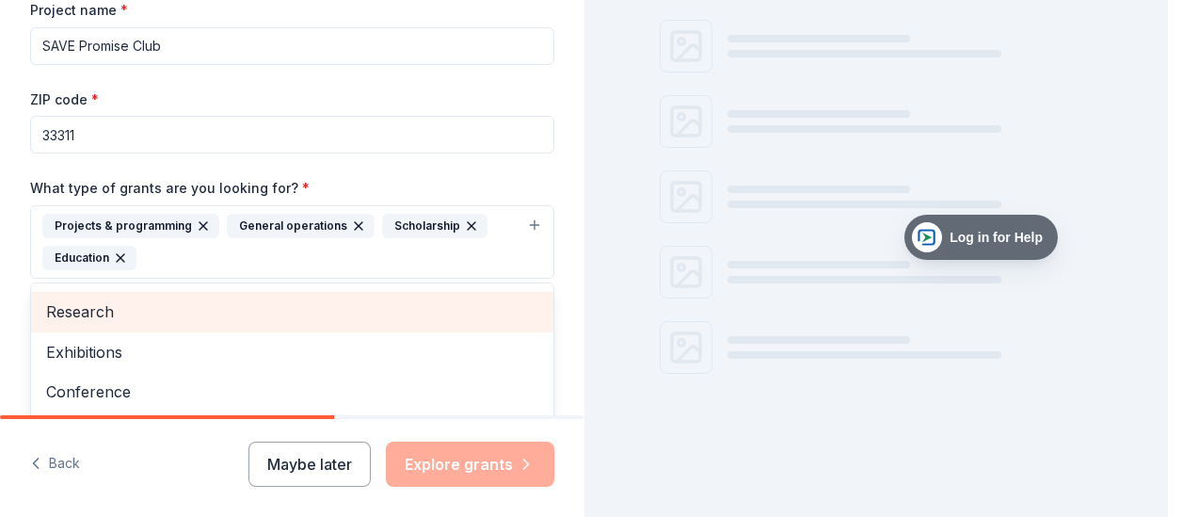
scroll to position [62, 0]
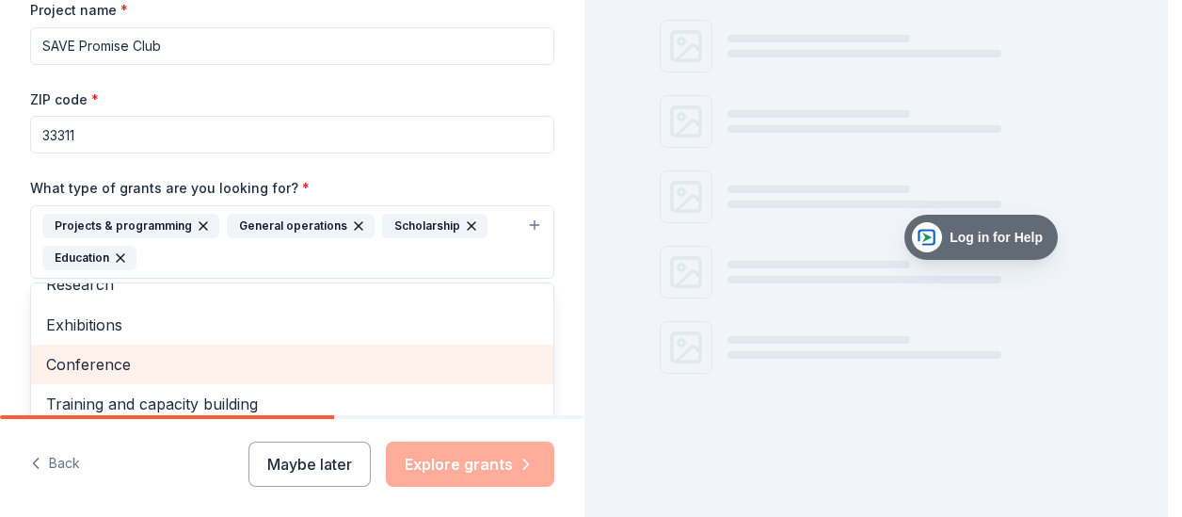
click at [143, 362] on span "Conference" at bounding box center [292, 364] width 492 height 24
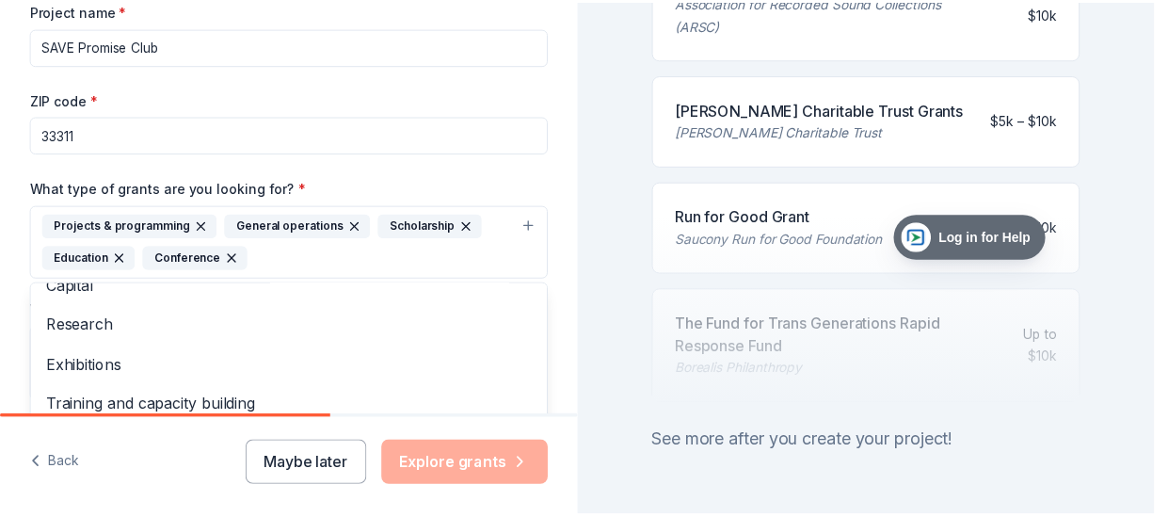
scroll to position [516, 0]
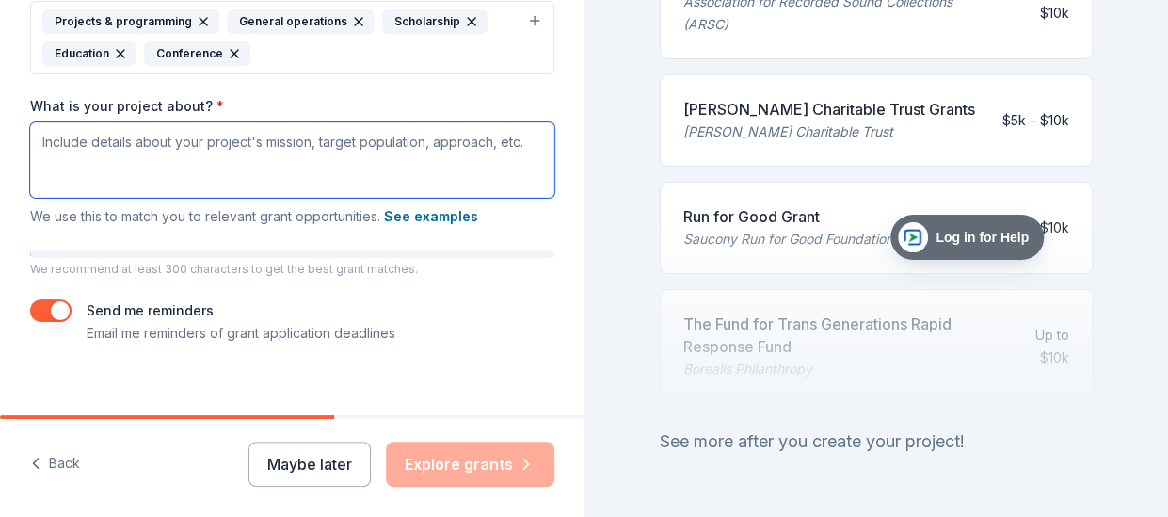
click at [41, 146] on textarea "What is your project about? *" at bounding box center [292, 159] width 524 height 75
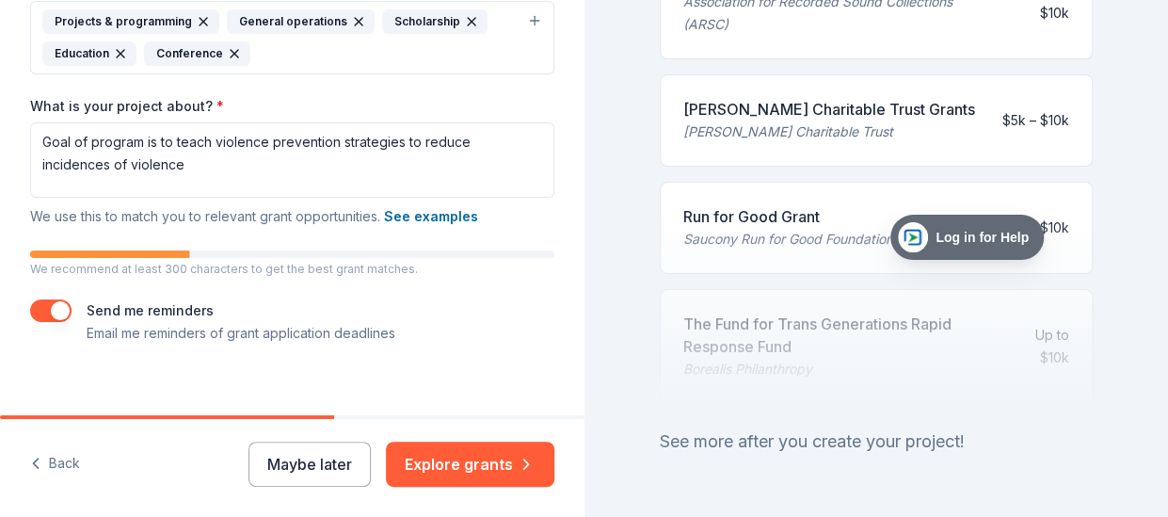
click at [517, 299] on div "Send me reminders Email me reminders of grant application deadlines" at bounding box center [292, 321] width 524 height 45
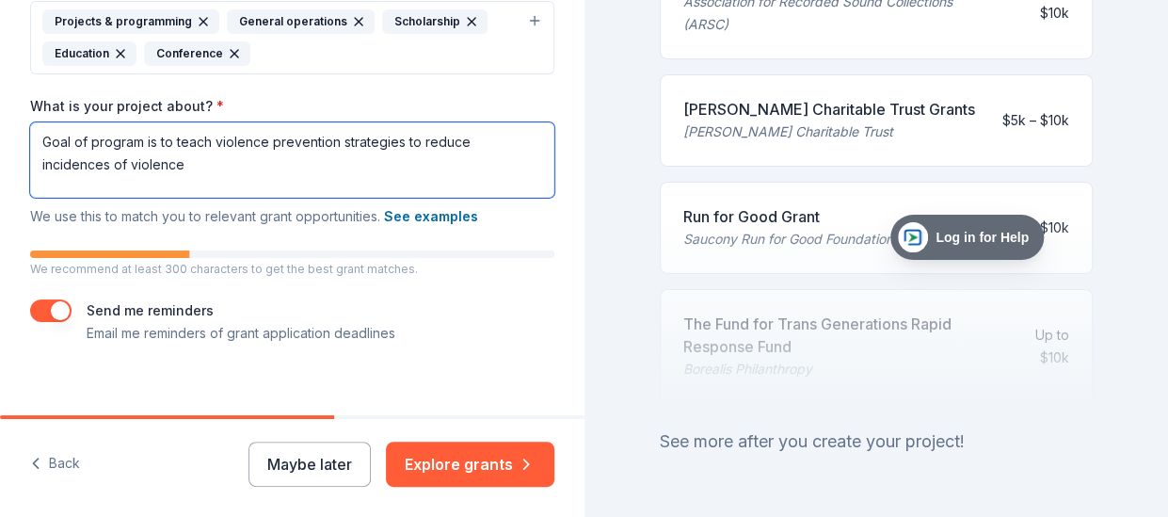
click at [227, 155] on textarea "Goal of program is to teach violence prevention strategies to reduce incidences…" at bounding box center [292, 159] width 524 height 75
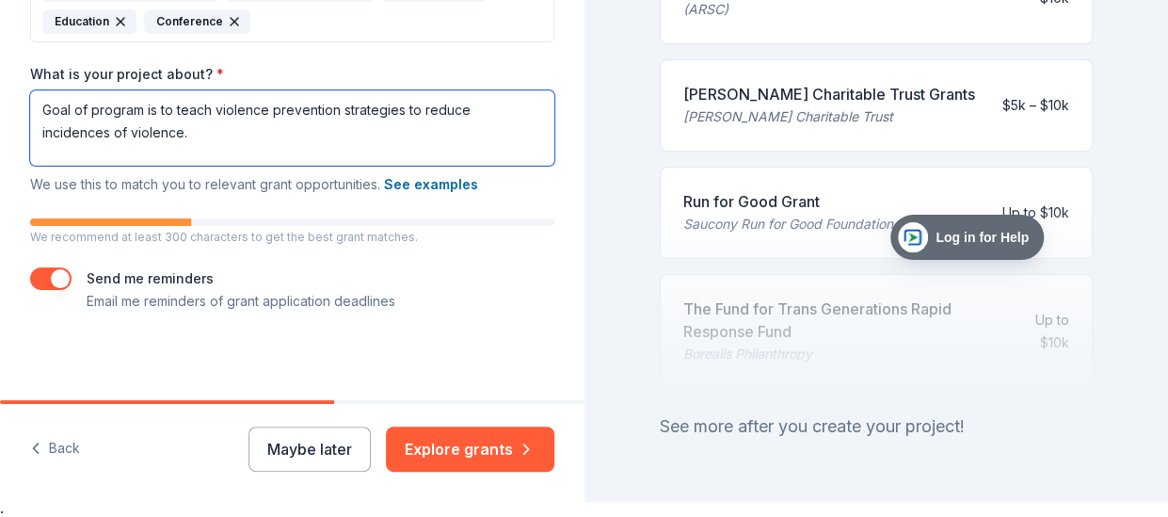
scroll to position [23, 0]
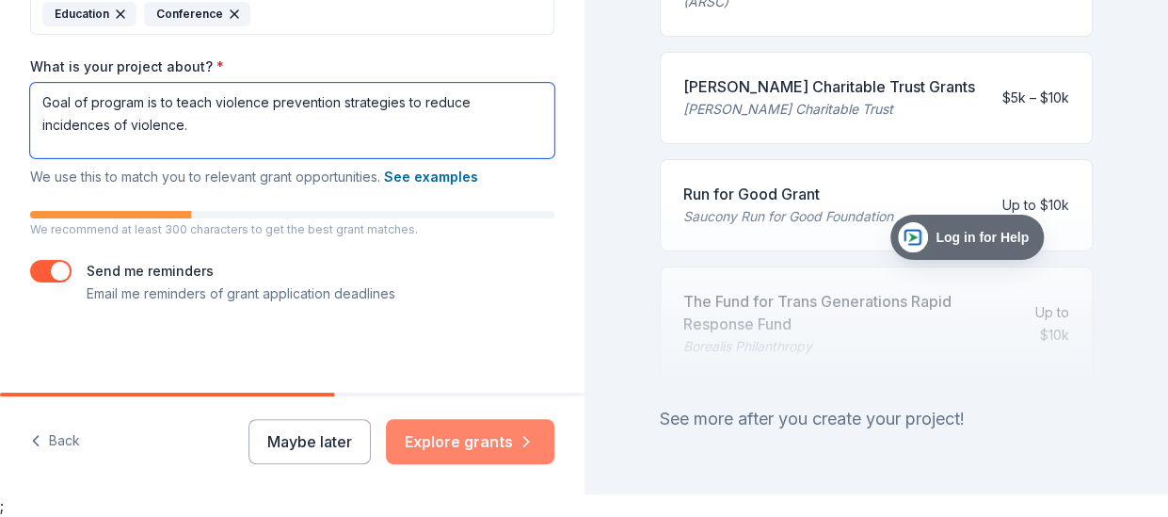
type textarea "Goal of program is to teach violence prevention strategies to reduce incidences…"
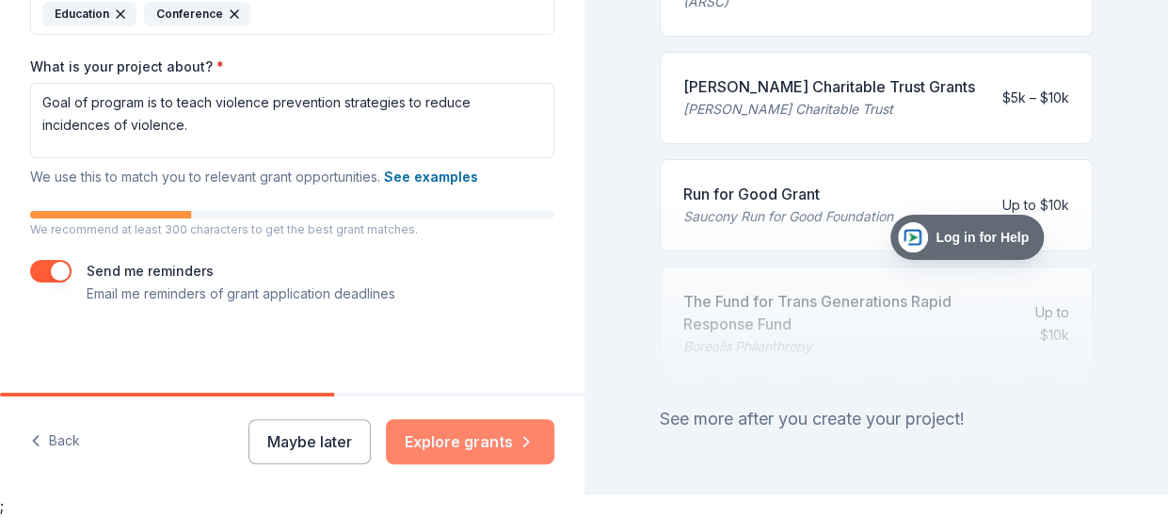
click at [482, 445] on button "Explore grants" at bounding box center [470, 441] width 168 height 45
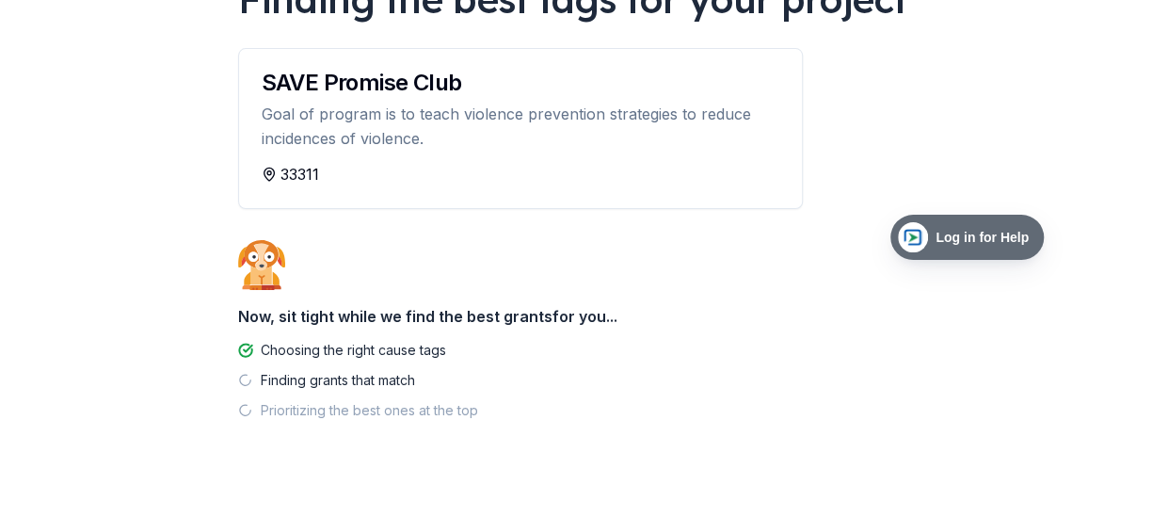
scroll to position [188, 0]
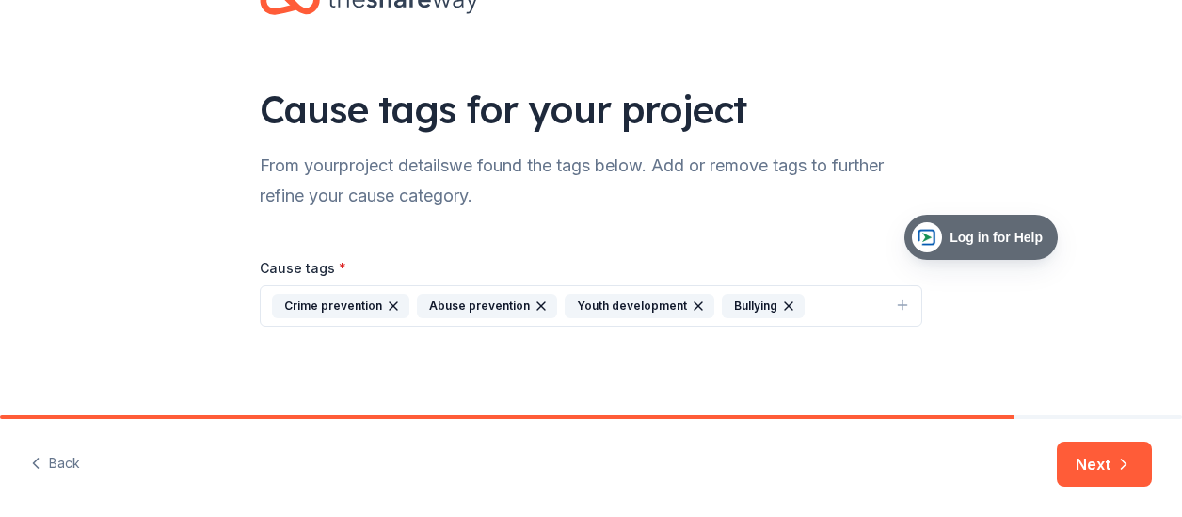
scroll to position [66, 0]
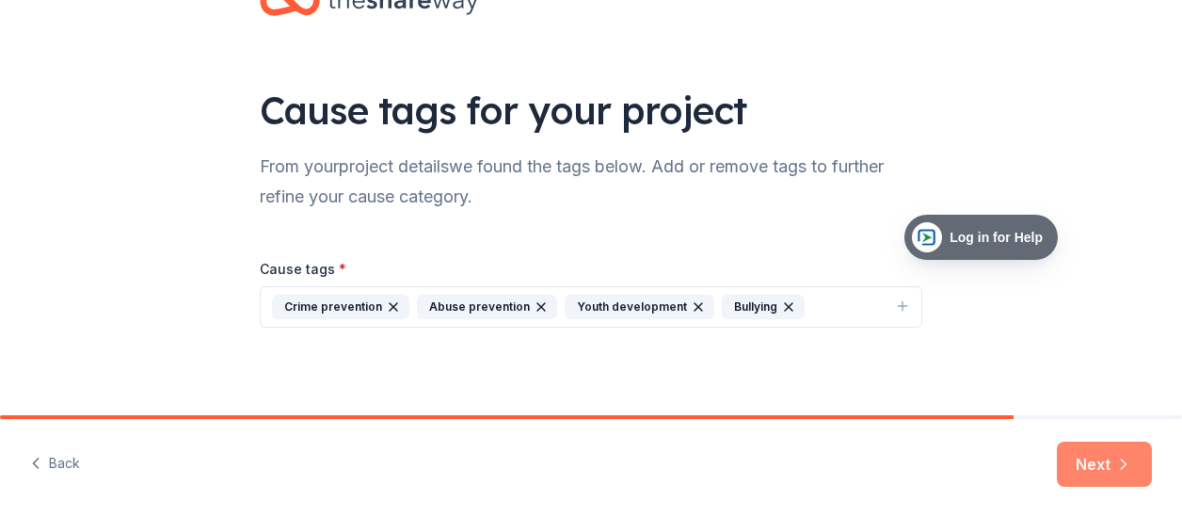
click at [1110, 481] on button "Next" at bounding box center [1104, 463] width 95 height 45
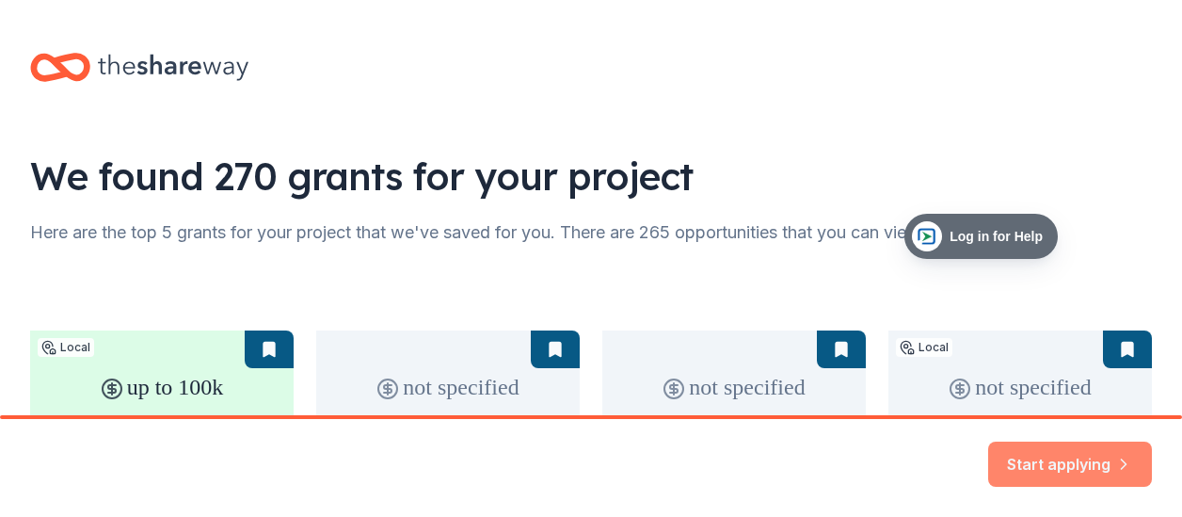
click at [1057, 468] on button "Start applying" at bounding box center [1070, 454] width 164 height 45
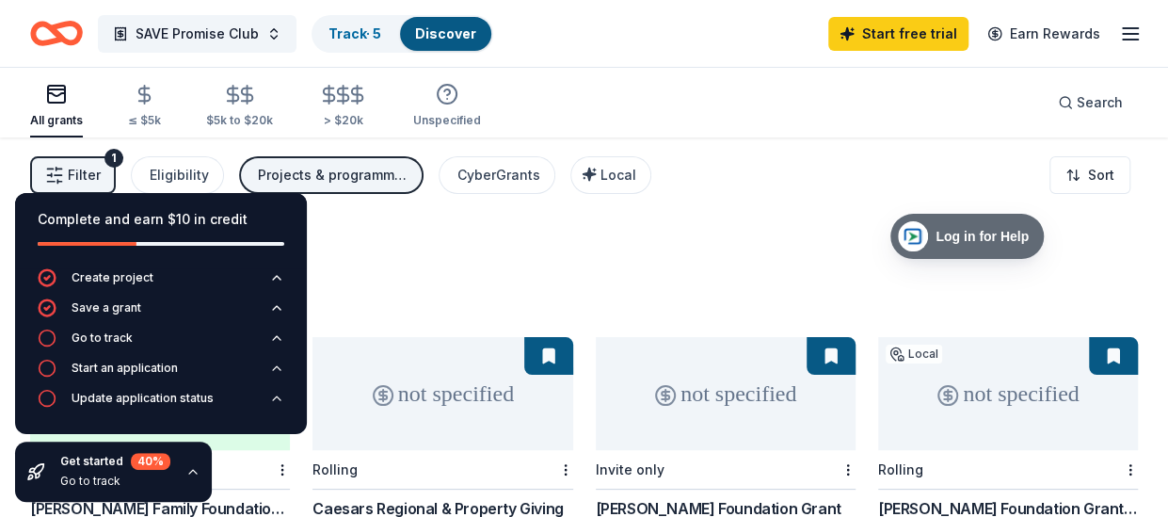
click at [633, 270] on div "596 results in [GEOGRAPHIC_DATA], [GEOGRAPHIC_DATA]" at bounding box center [584, 272] width 1108 height 83
click at [185, 472] on icon "button" at bounding box center [192, 471] width 15 height 15
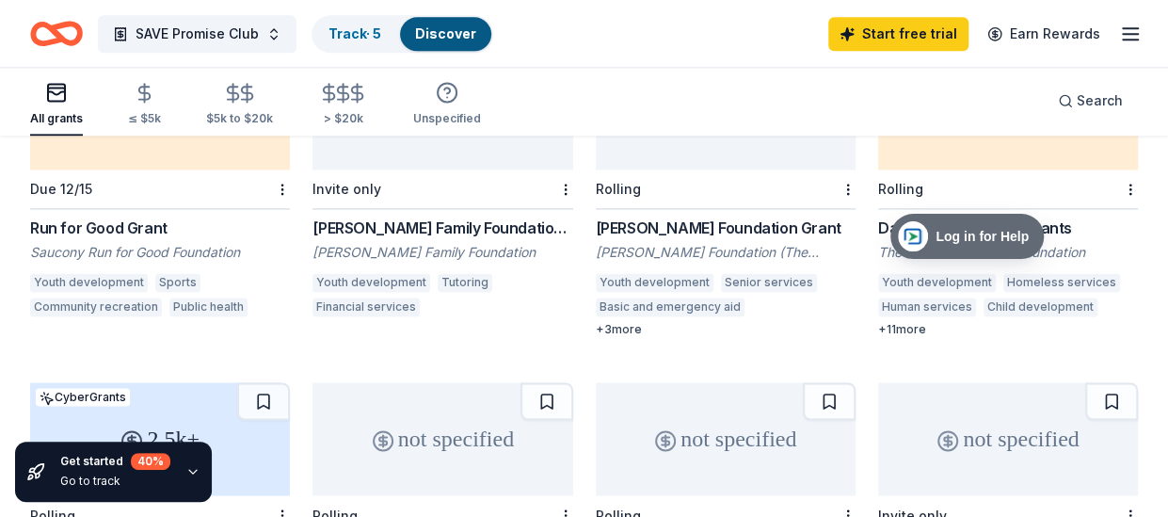
scroll to position [1163, 0]
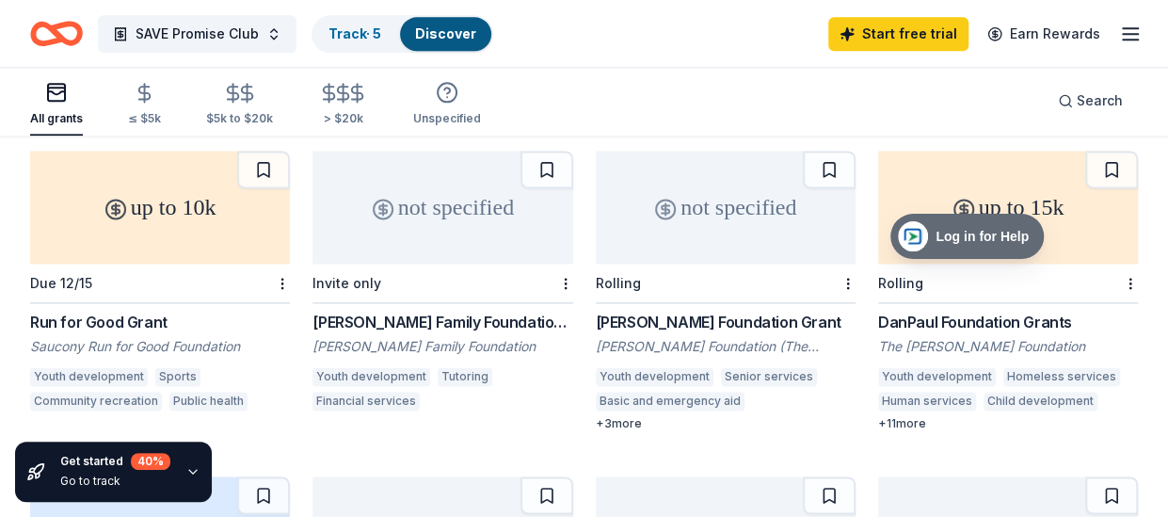
click at [612, 416] on div "+ 3 more" at bounding box center [726, 423] width 260 height 15
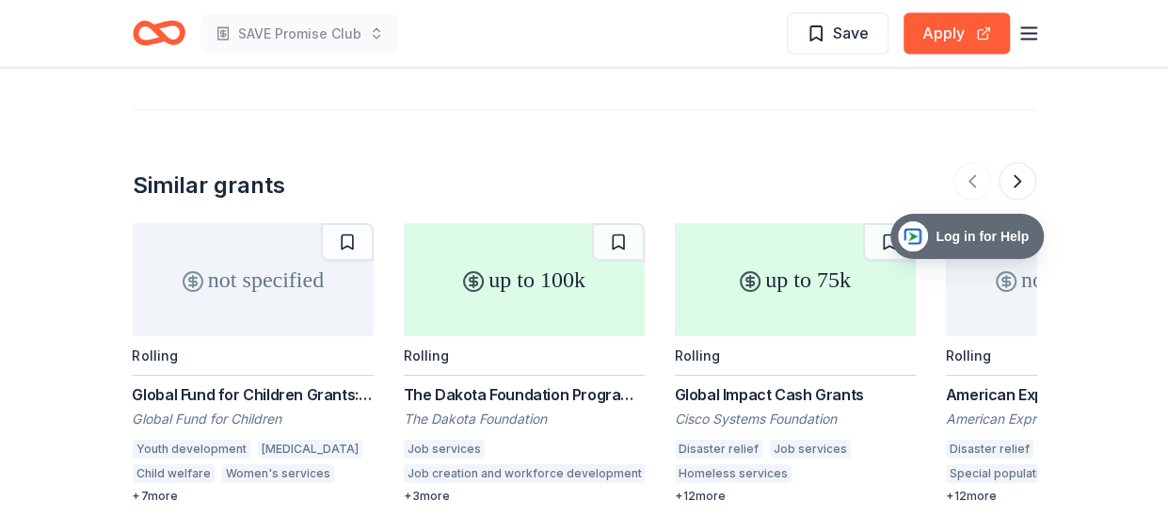
scroll to position [1833, 0]
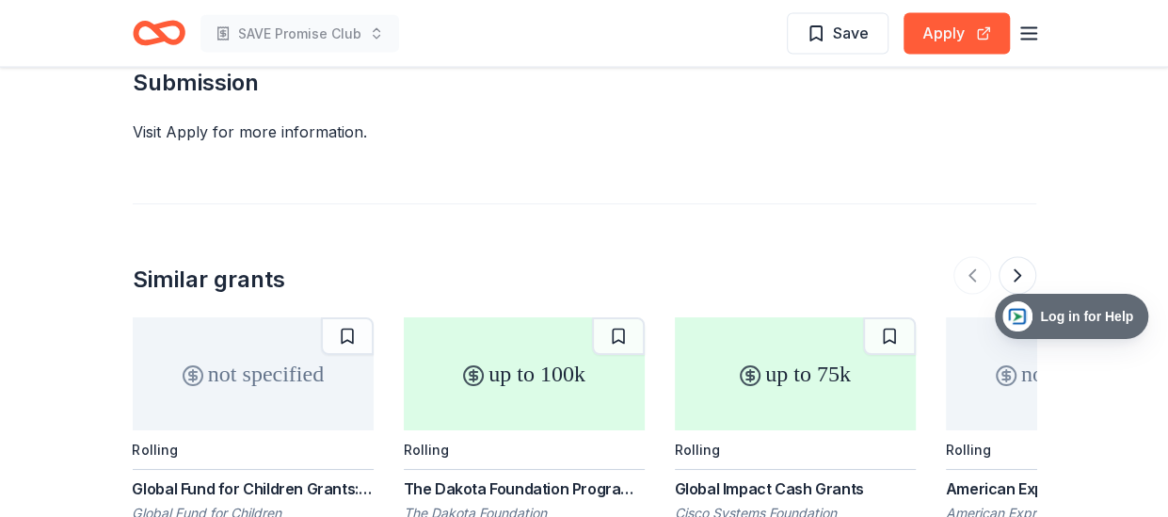
drag, startPoint x: 992, startPoint y: 231, endPoint x: 1192, endPoint y: 312, distance: 216.5
click at [1009, 257] on button at bounding box center [1017, 276] width 38 height 38
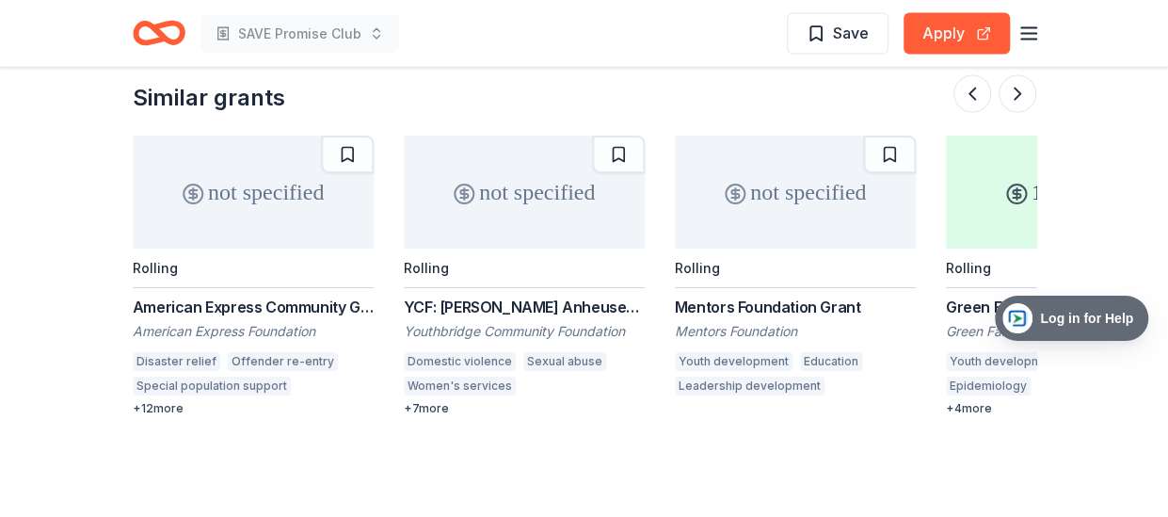
scroll to position [2021, 0]
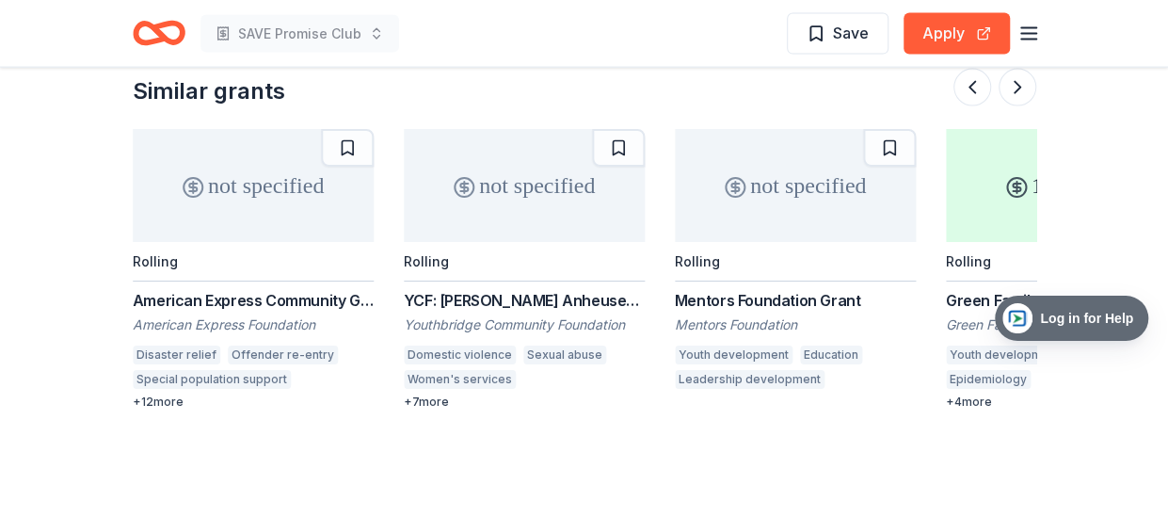
click at [738, 289] on div "Mentors Foundation Grant" at bounding box center [795, 300] width 241 height 23
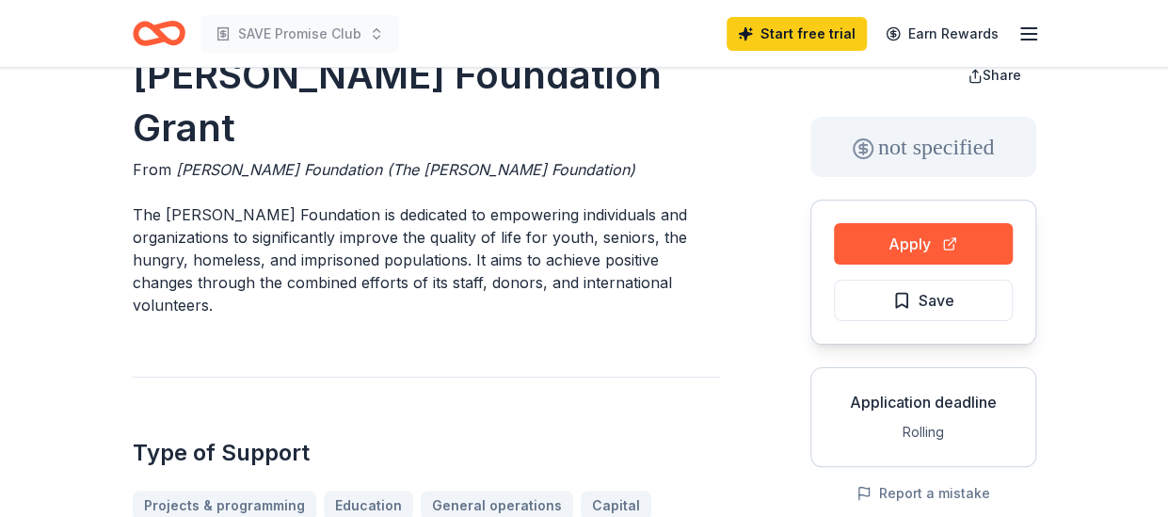
scroll to position [0, 0]
